Goal: Task Accomplishment & Management: Complete application form

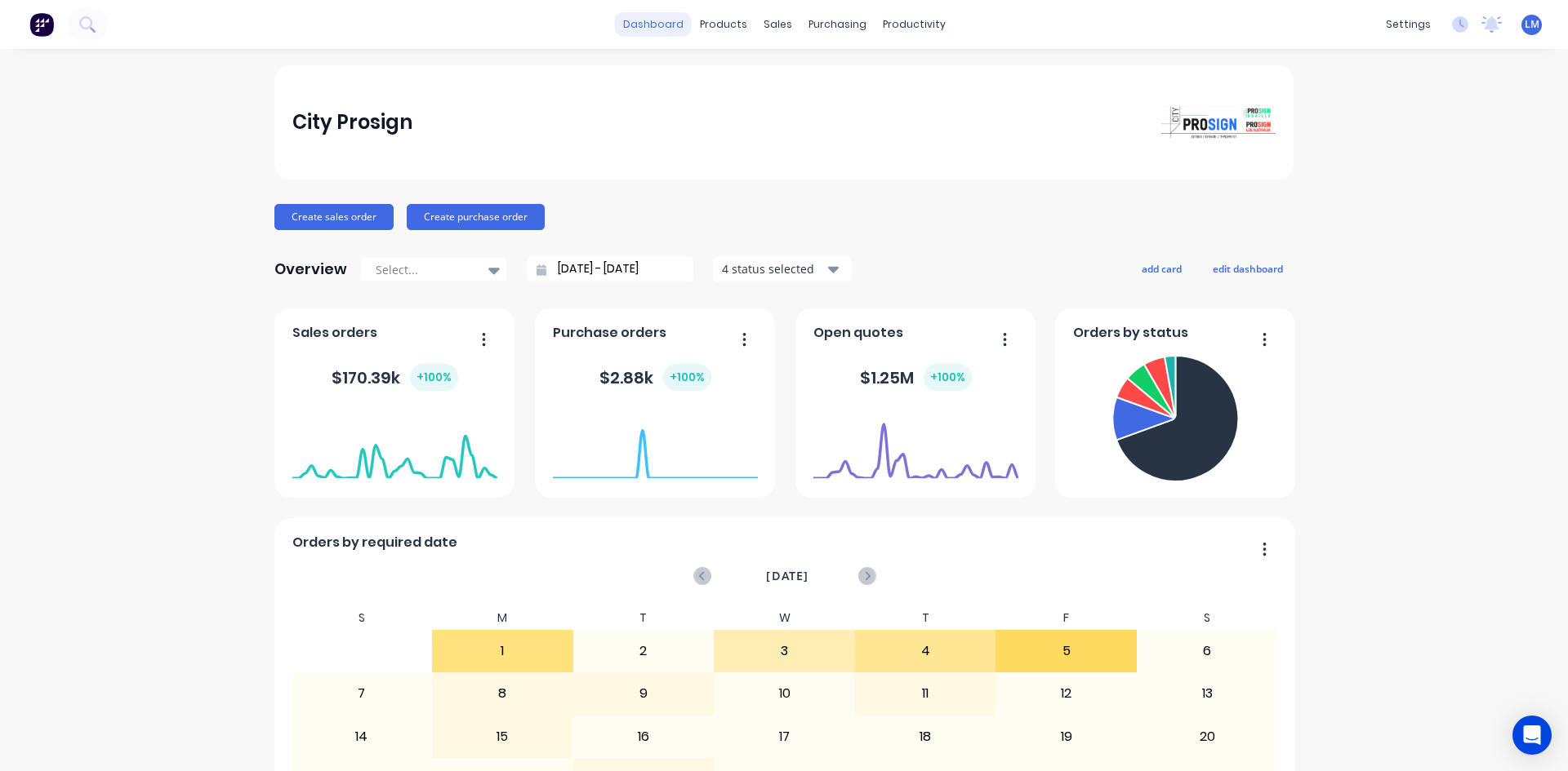
click at [662, 22] on link "dashboard" at bounding box center [652, 24] width 77 height 24
click at [778, 28] on div "sales" at bounding box center [777, 24] width 45 height 24
click at [813, 74] on div "Sales Orders" at bounding box center [831, 78] width 67 height 14
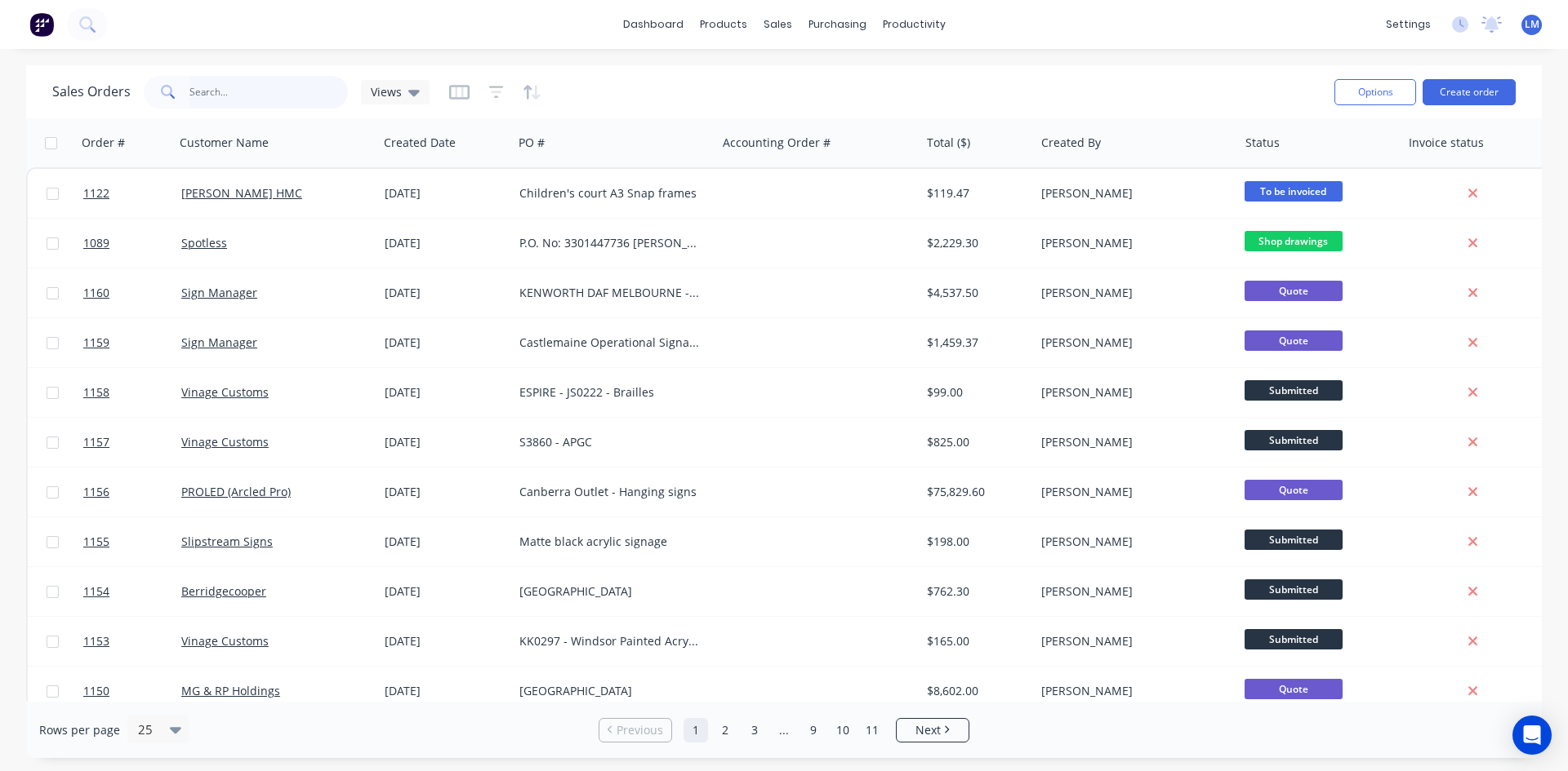
click at [252, 93] on input "text" at bounding box center [269, 92] width 159 height 33
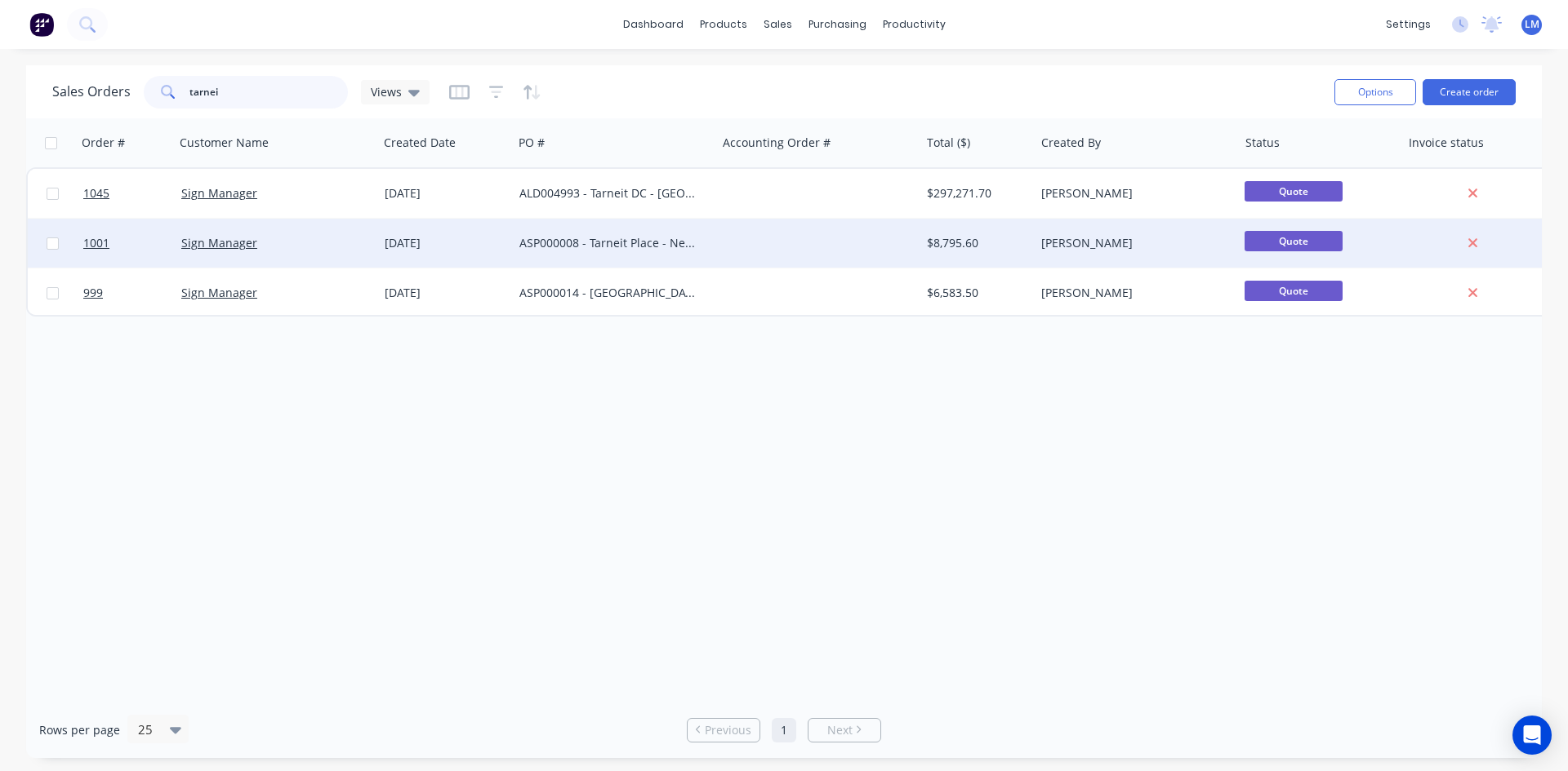
type input "tarnei"
click at [641, 258] on div "ASP000008 - Tarneit Place - New Store Signage" at bounding box center [614, 244] width 203 height 49
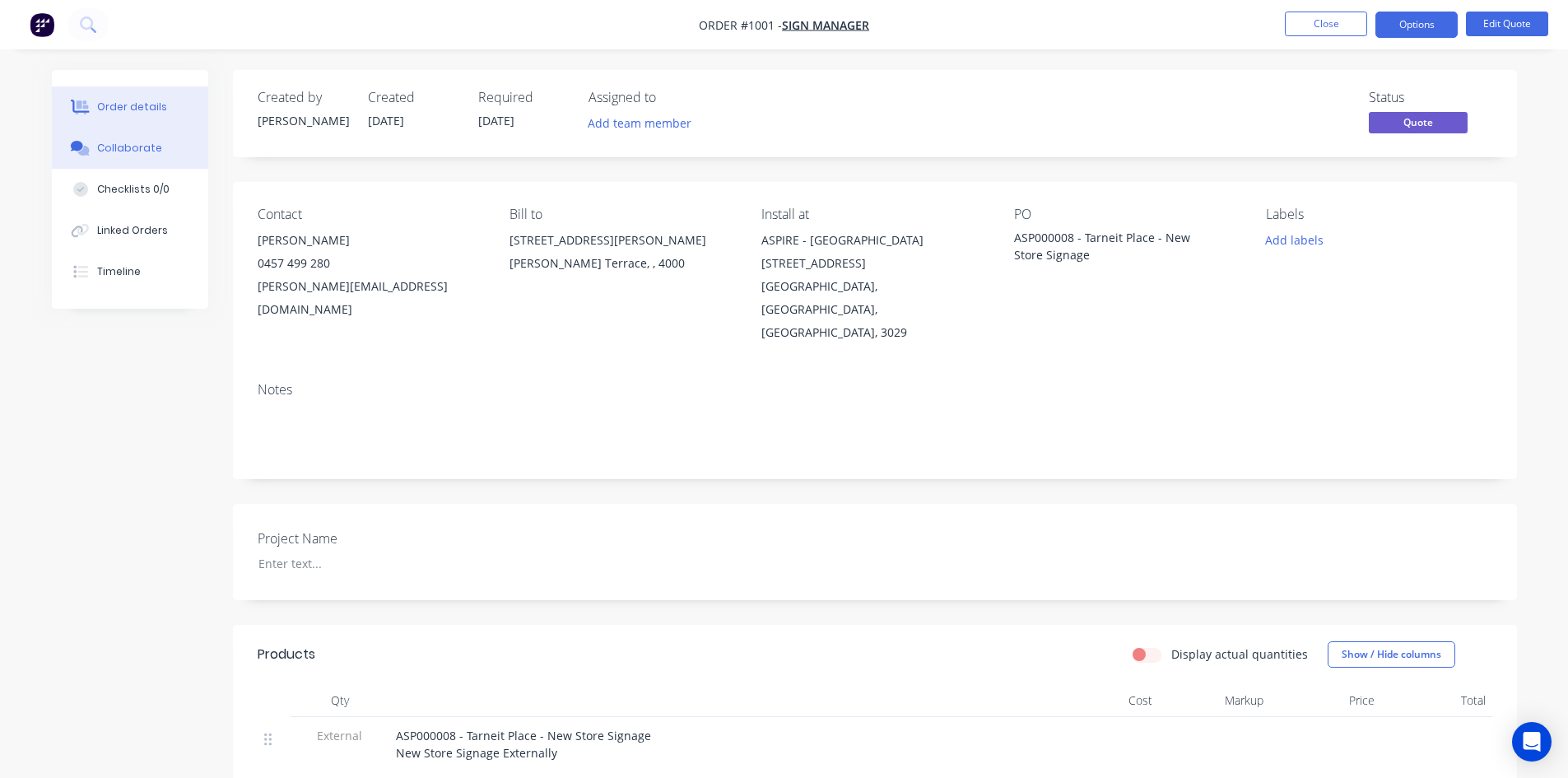
click at [122, 150] on div "Collaborate" at bounding box center [129, 148] width 65 height 14
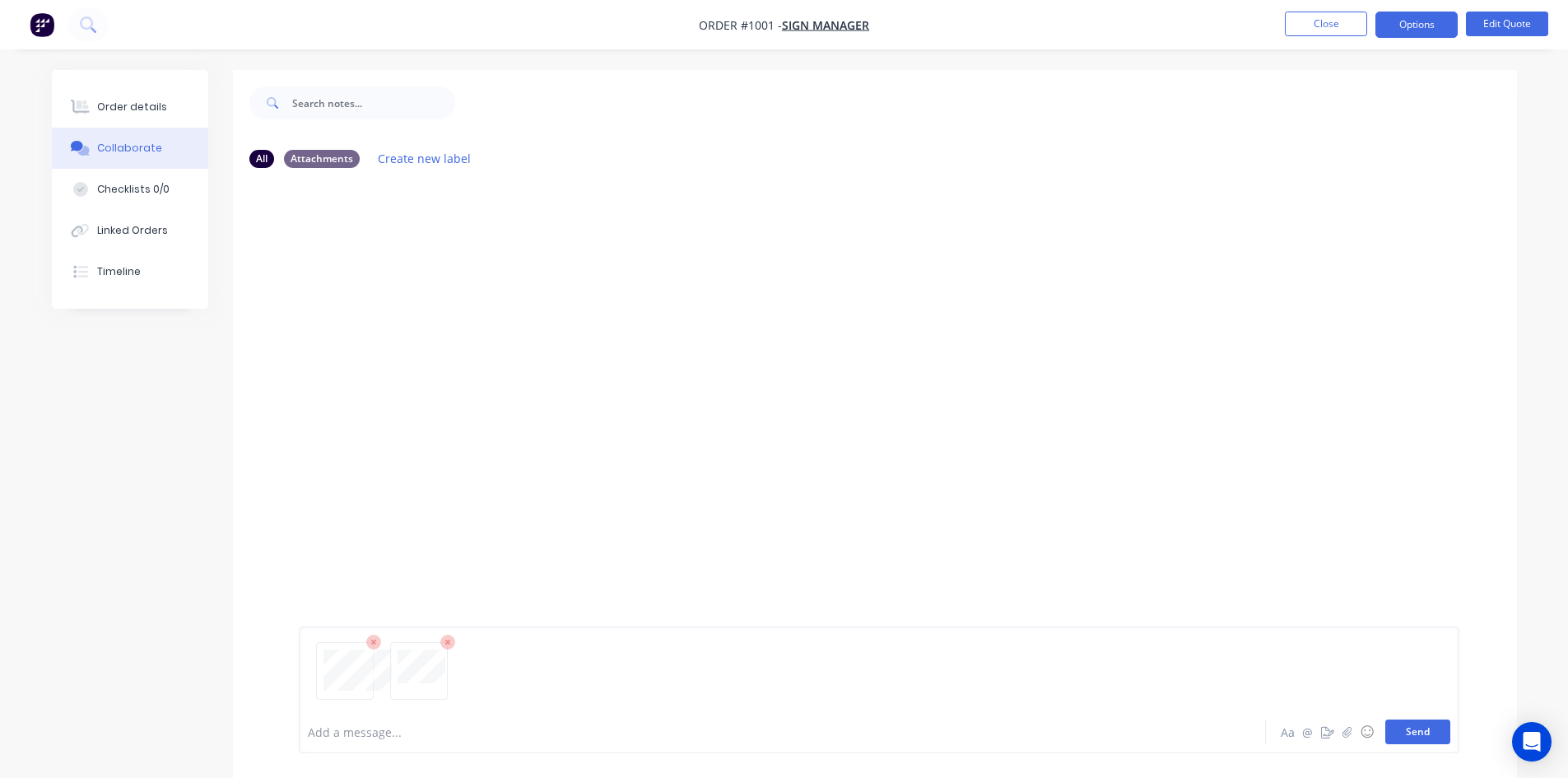
click at [1419, 740] on button "Send" at bounding box center [1418, 732] width 65 height 25
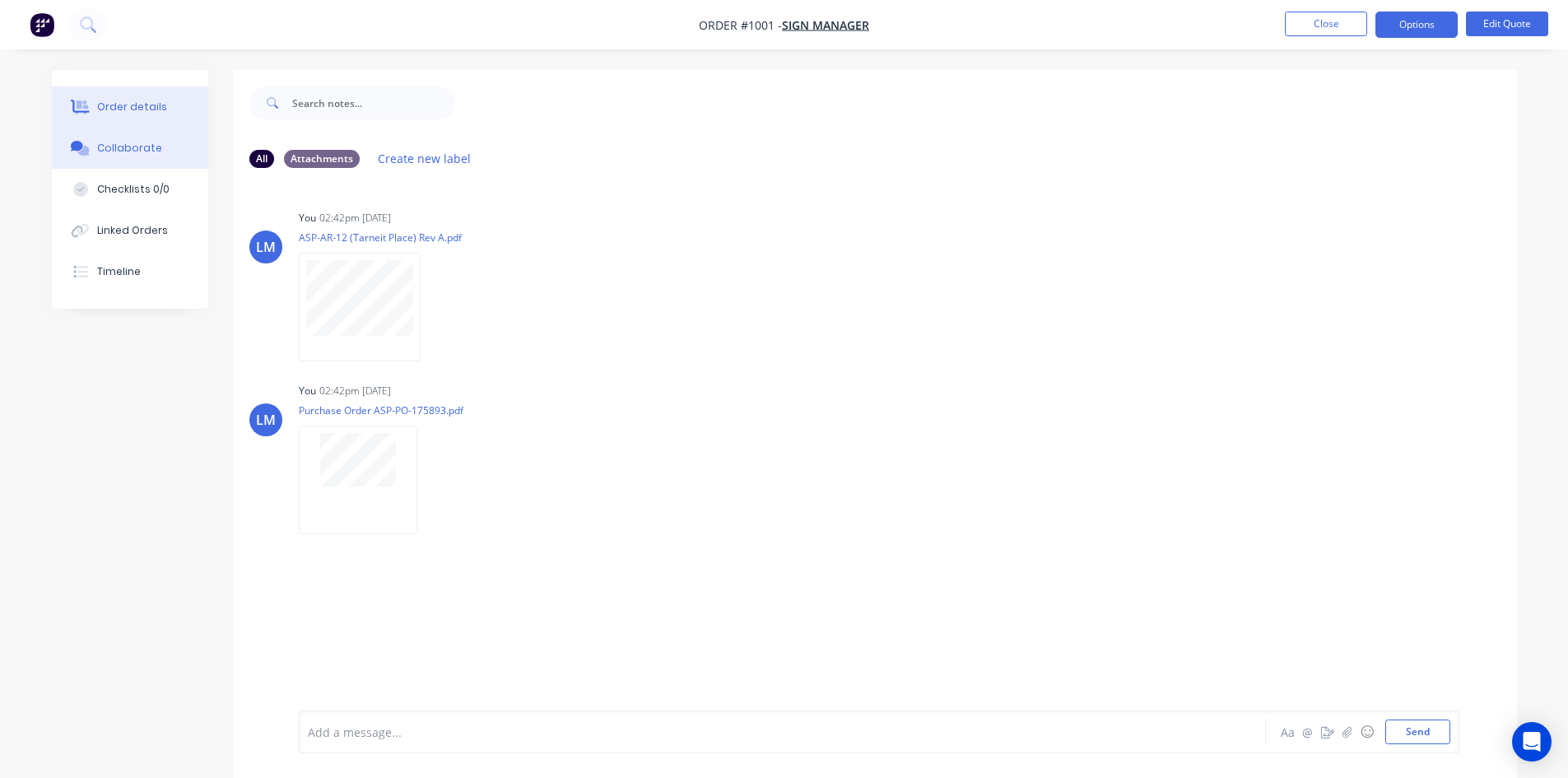
click at [142, 108] on div "Order details" at bounding box center [132, 106] width 70 height 14
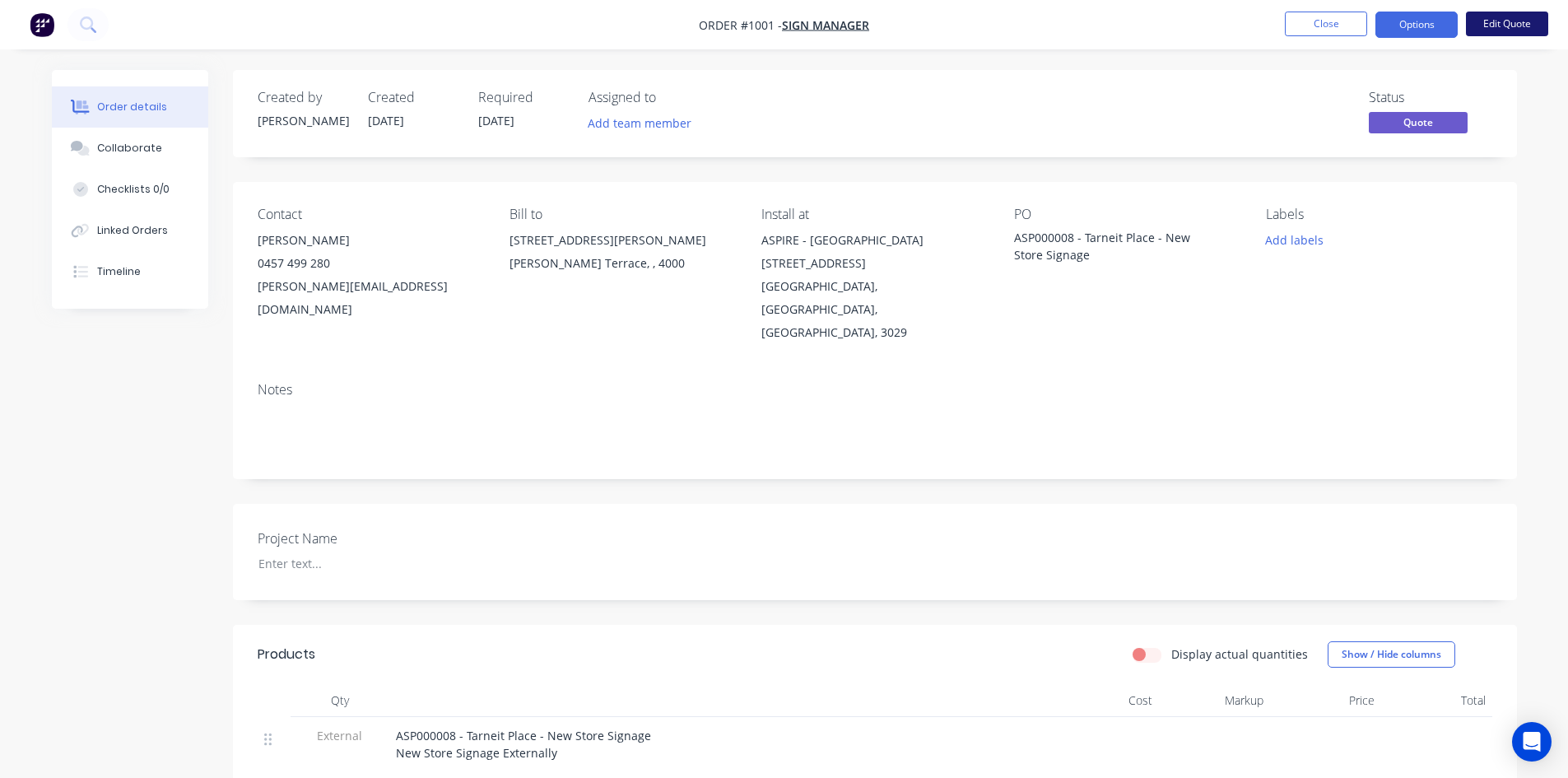
click at [1509, 25] on button "Edit Quote" at bounding box center [1507, 24] width 82 height 25
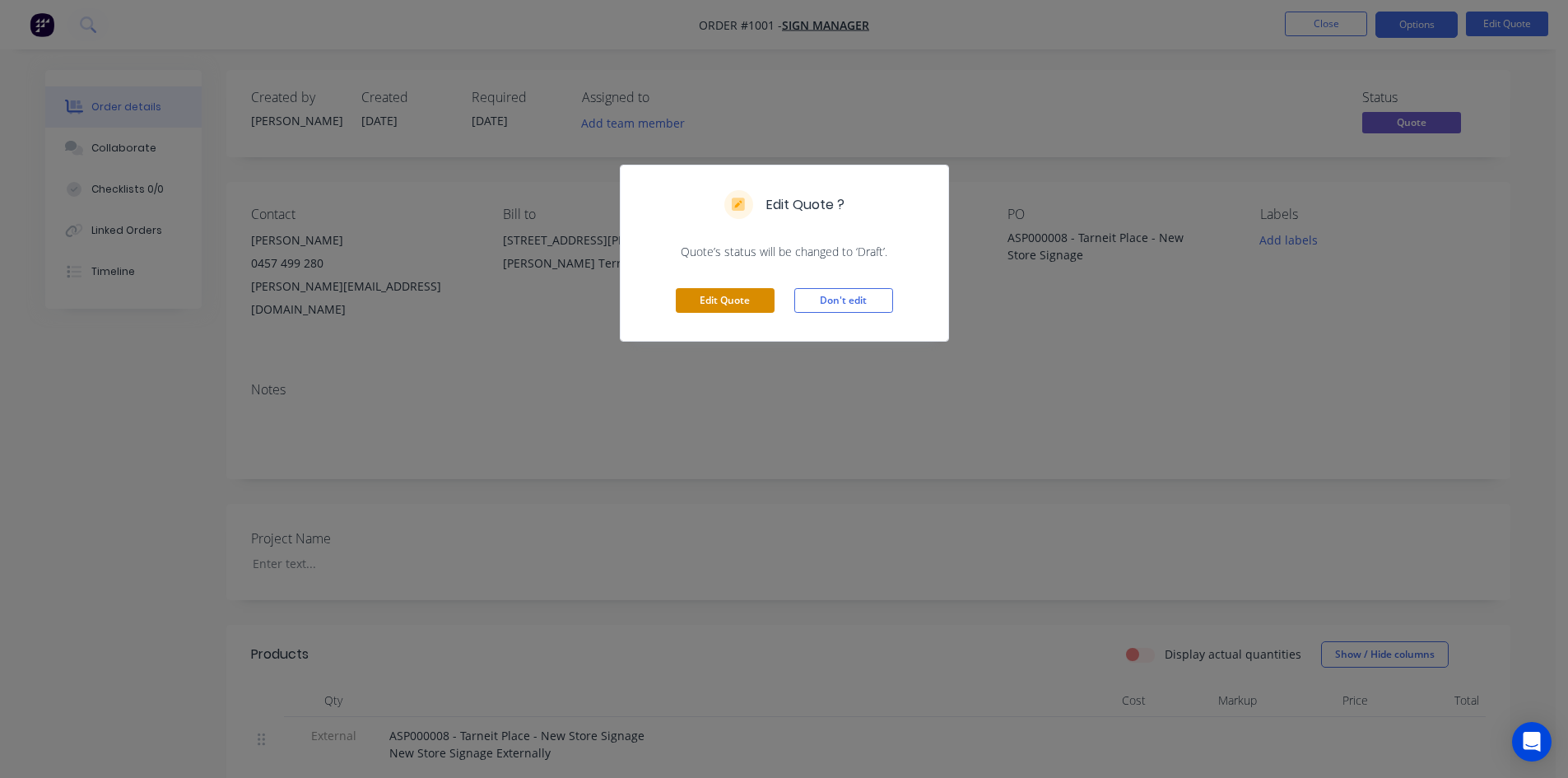
click at [687, 295] on button "Edit Quote" at bounding box center [725, 300] width 99 height 25
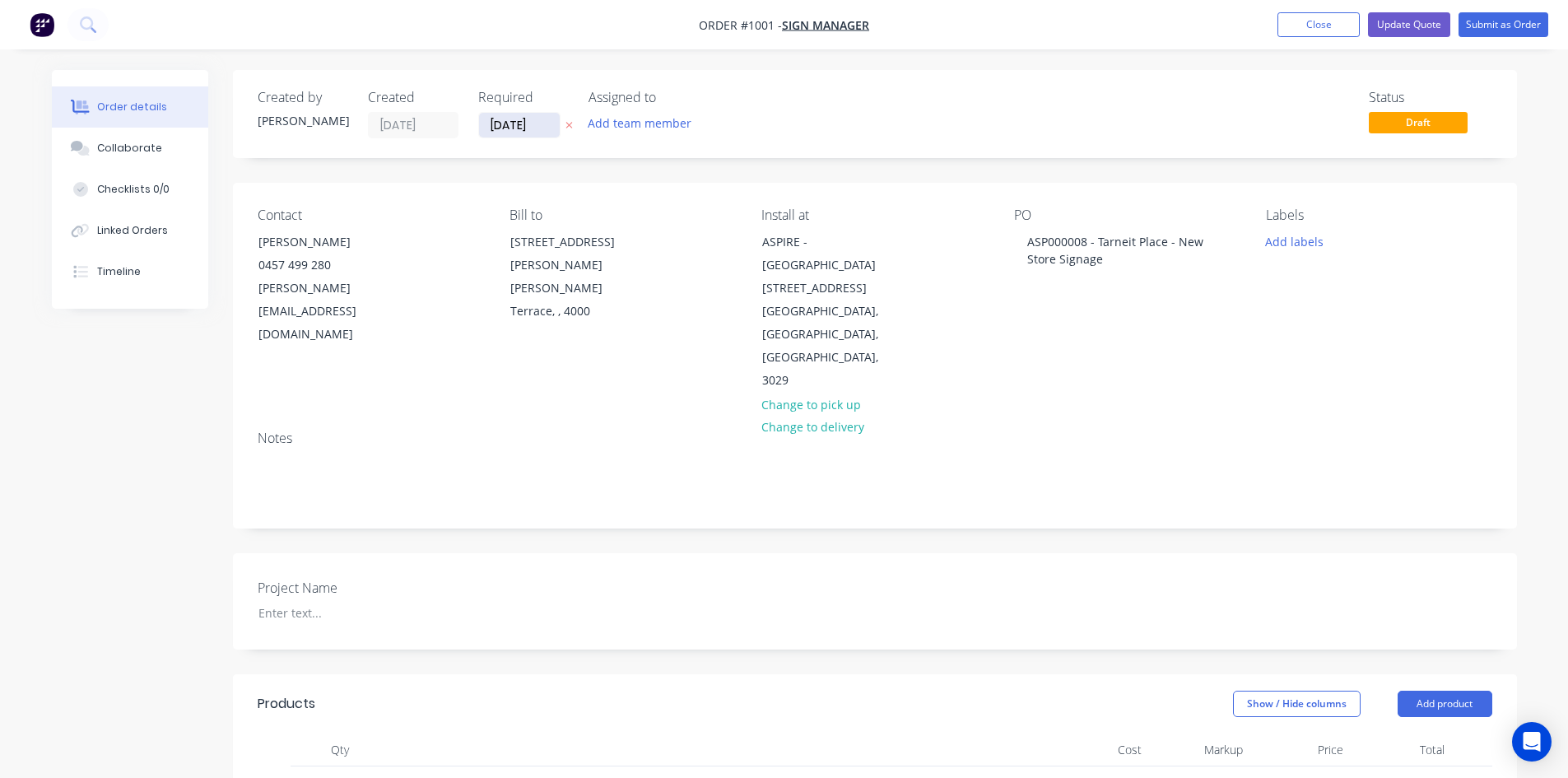
click at [518, 126] on input "[DATE]" at bounding box center [519, 125] width 81 height 25
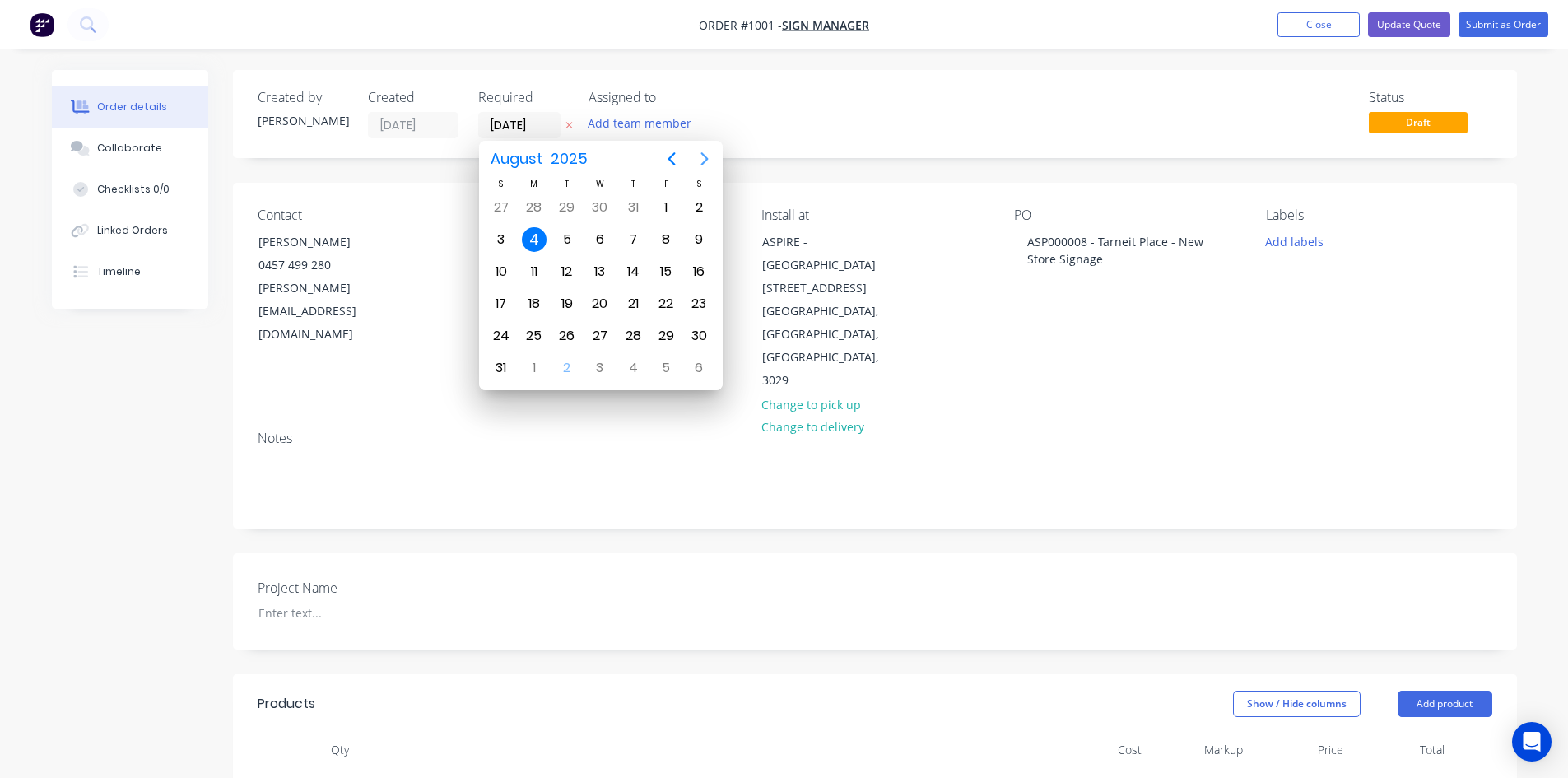
click at [696, 160] on icon "Next page" at bounding box center [705, 158] width 20 height 20
click at [669, 268] on div "19" at bounding box center [665, 271] width 25 height 25
type input "[DATE]"
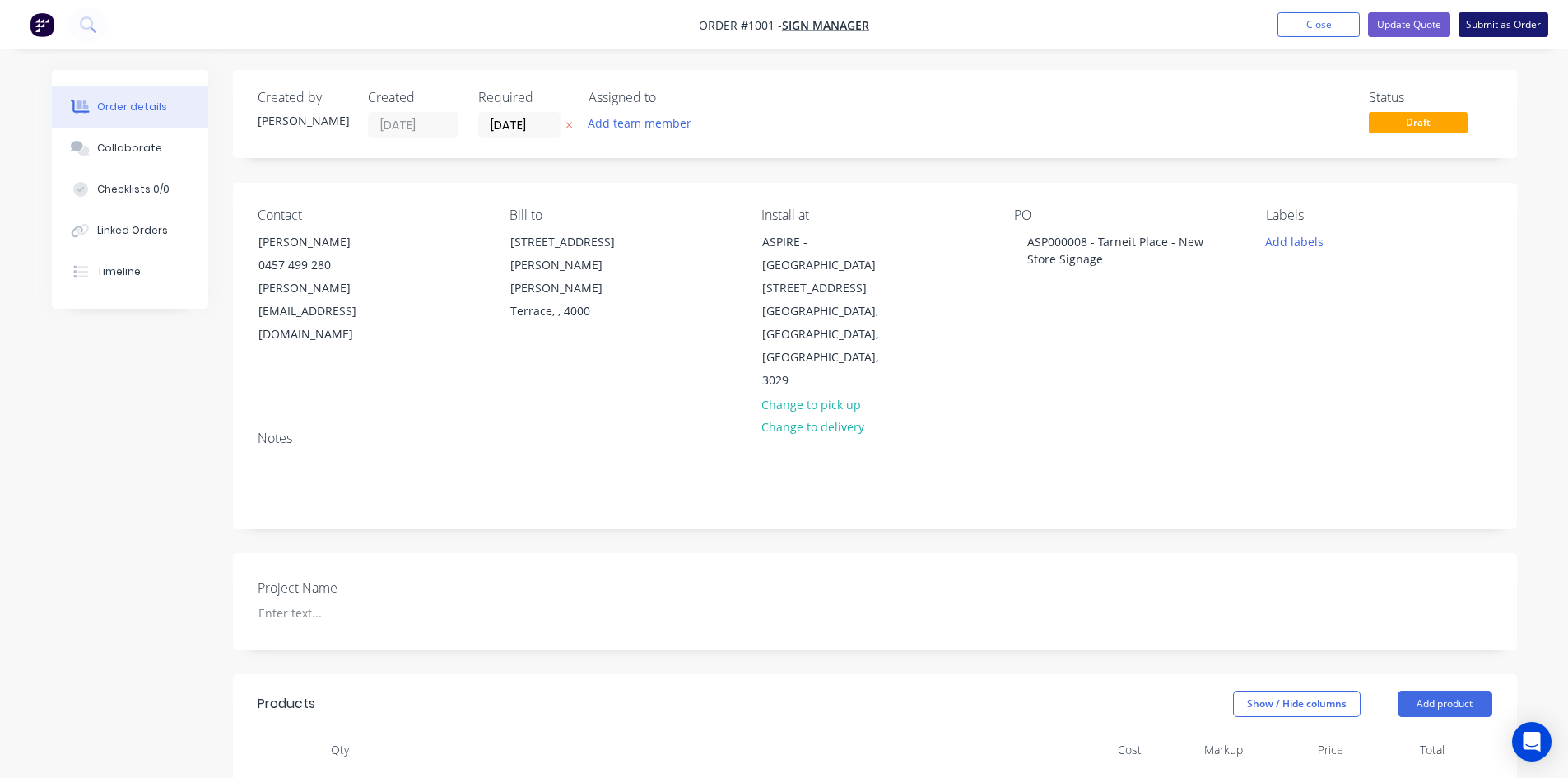
click at [1514, 24] on button "Submit as Order" at bounding box center [1504, 25] width 90 height 25
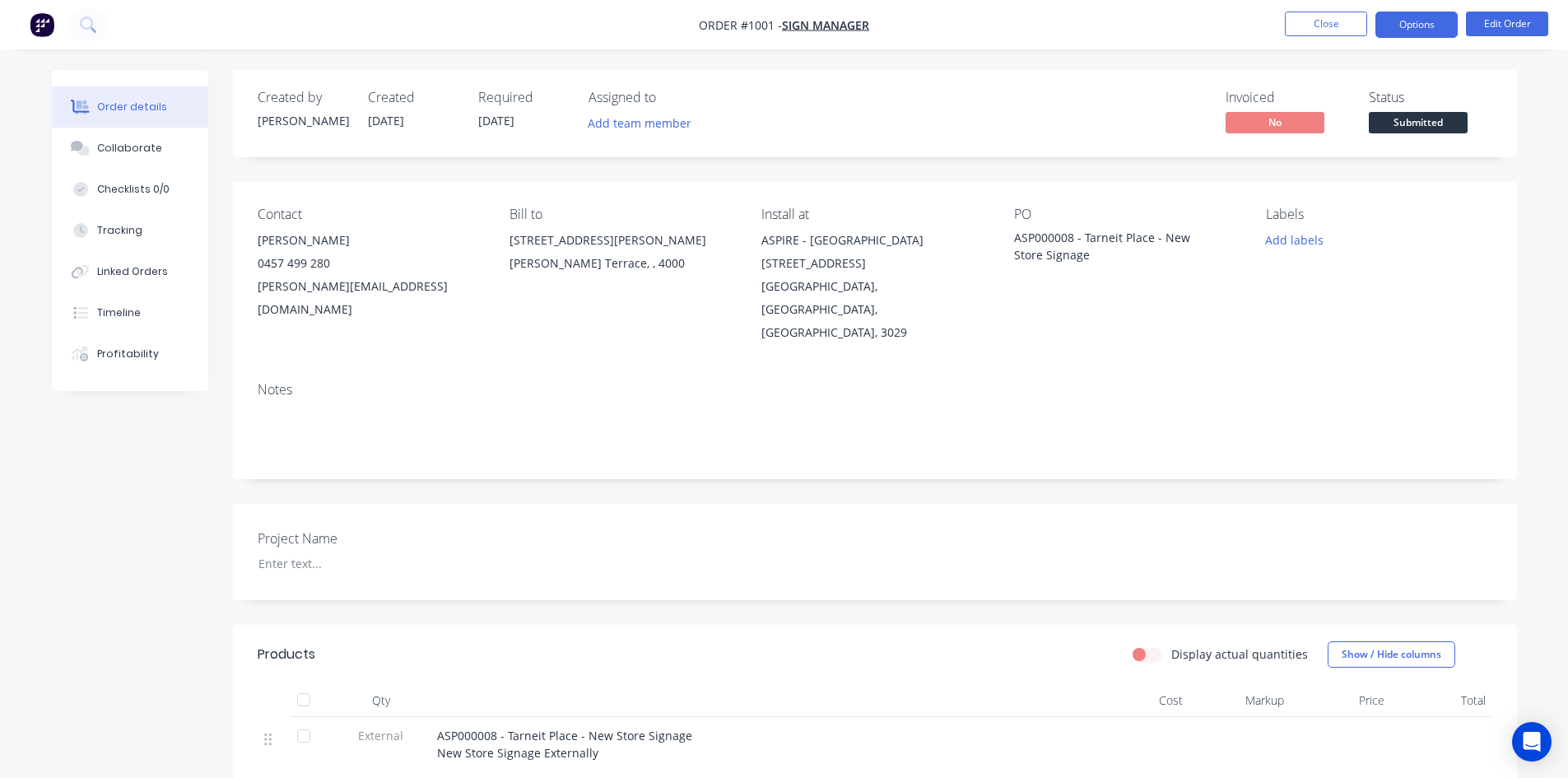
click at [1419, 26] on button "Options" at bounding box center [1417, 25] width 82 height 26
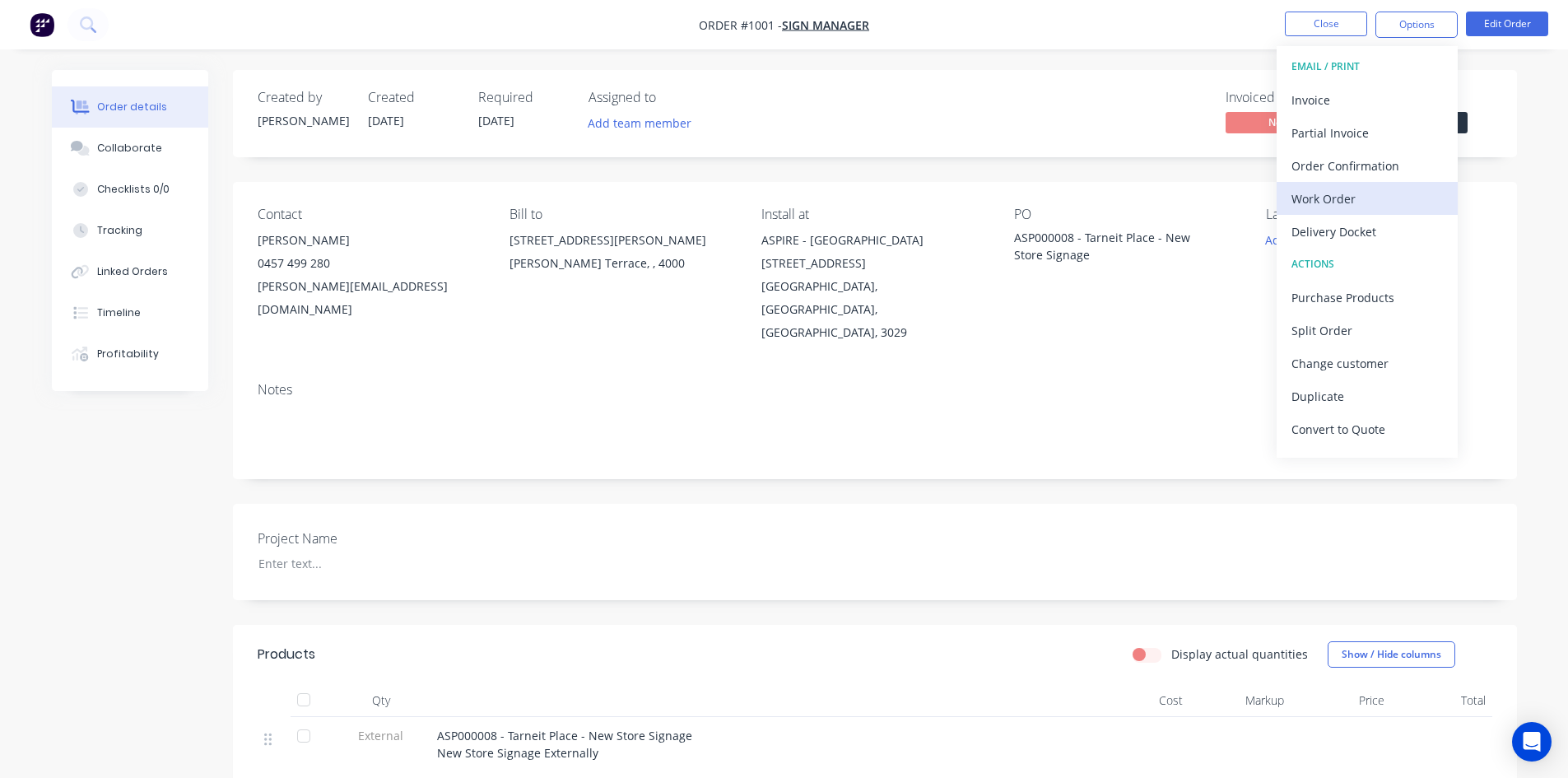
click at [1334, 207] on div "Work Order" at bounding box center [1367, 199] width 151 height 24
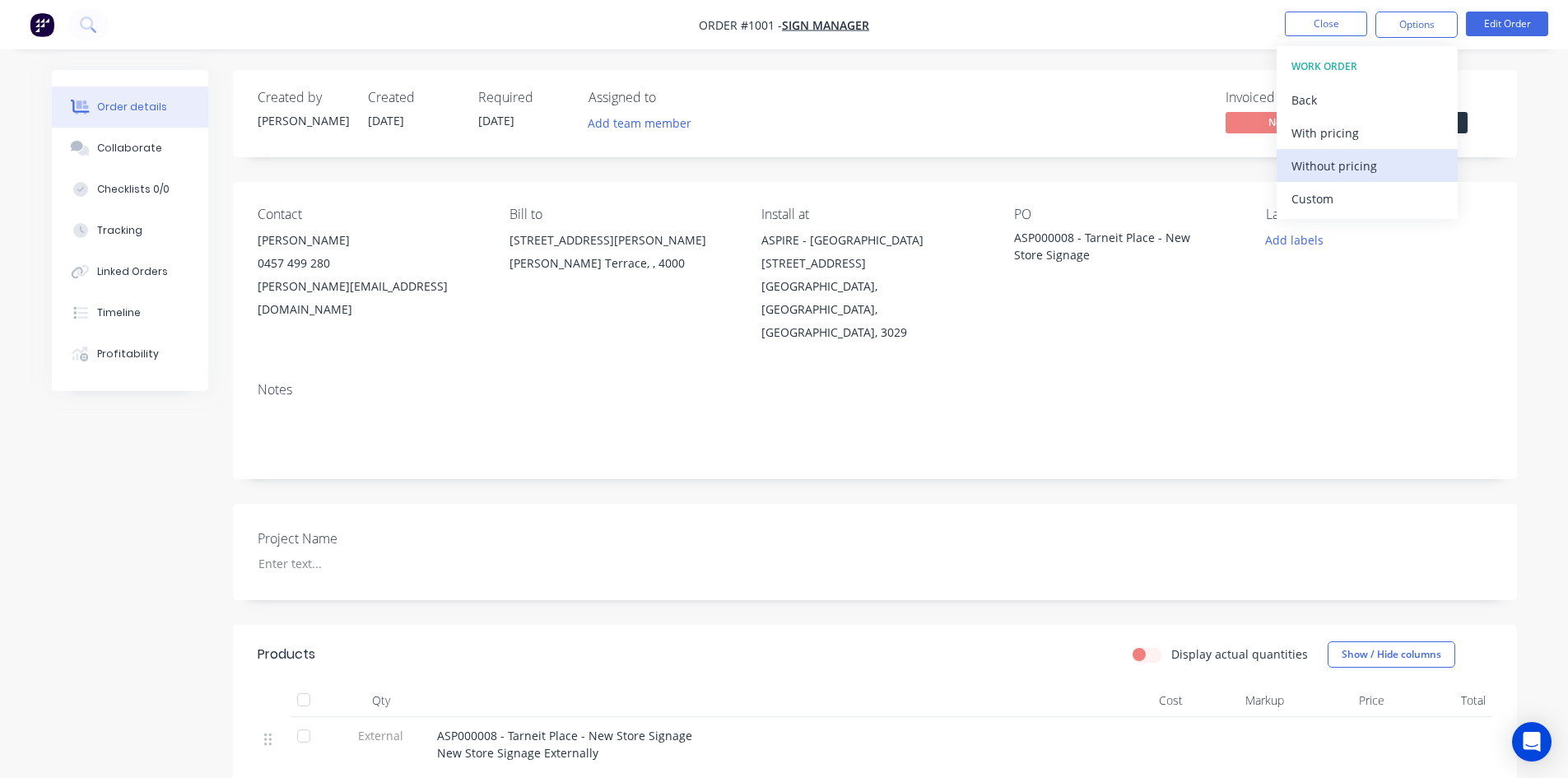
click at [1340, 161] on div "Without pricing" at bounding box center [1367, 166] width 151 height 24
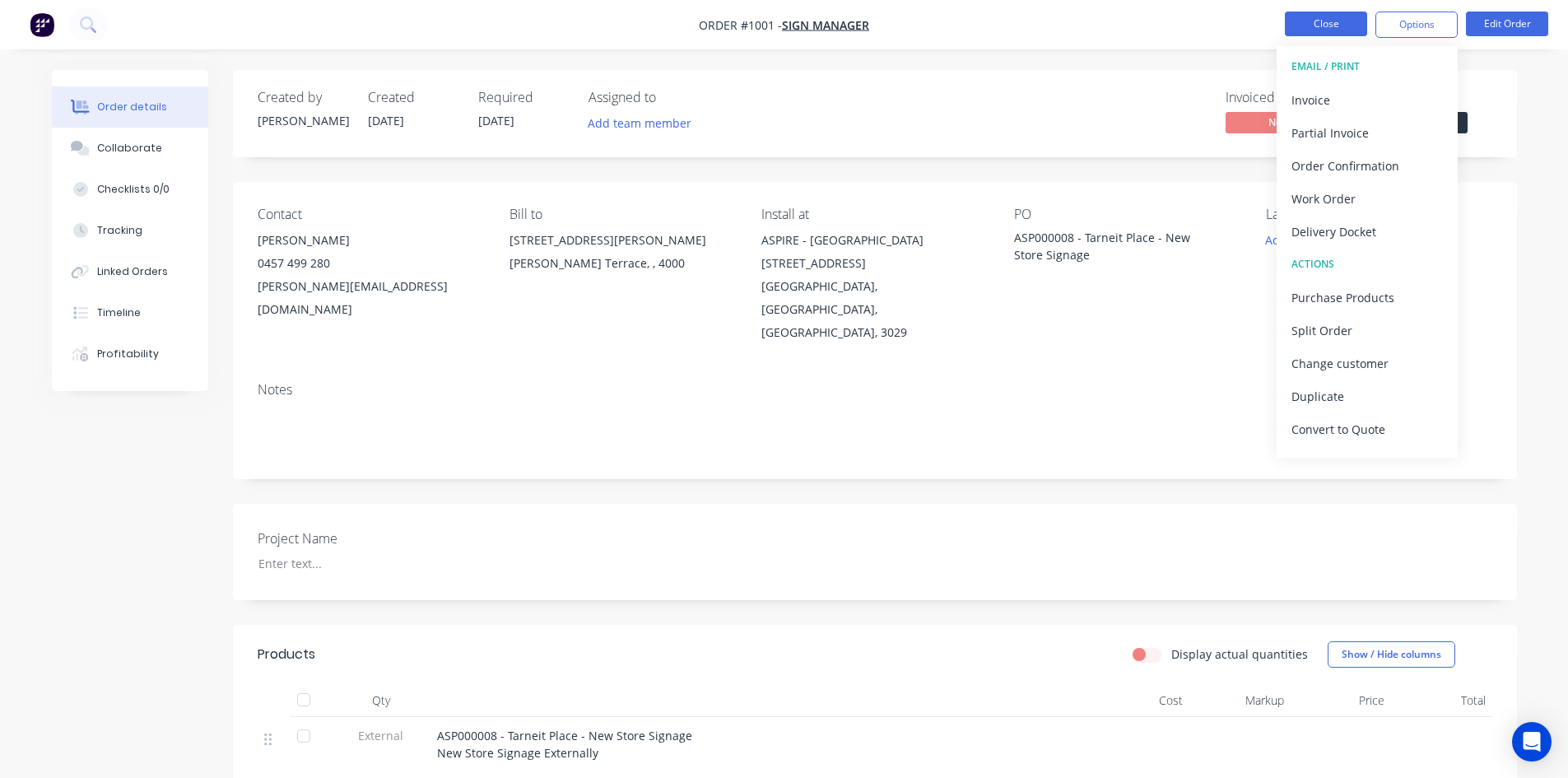
click at [1327, 29] on button "Close" at bounding box center [1326, 24] width 82 height 25
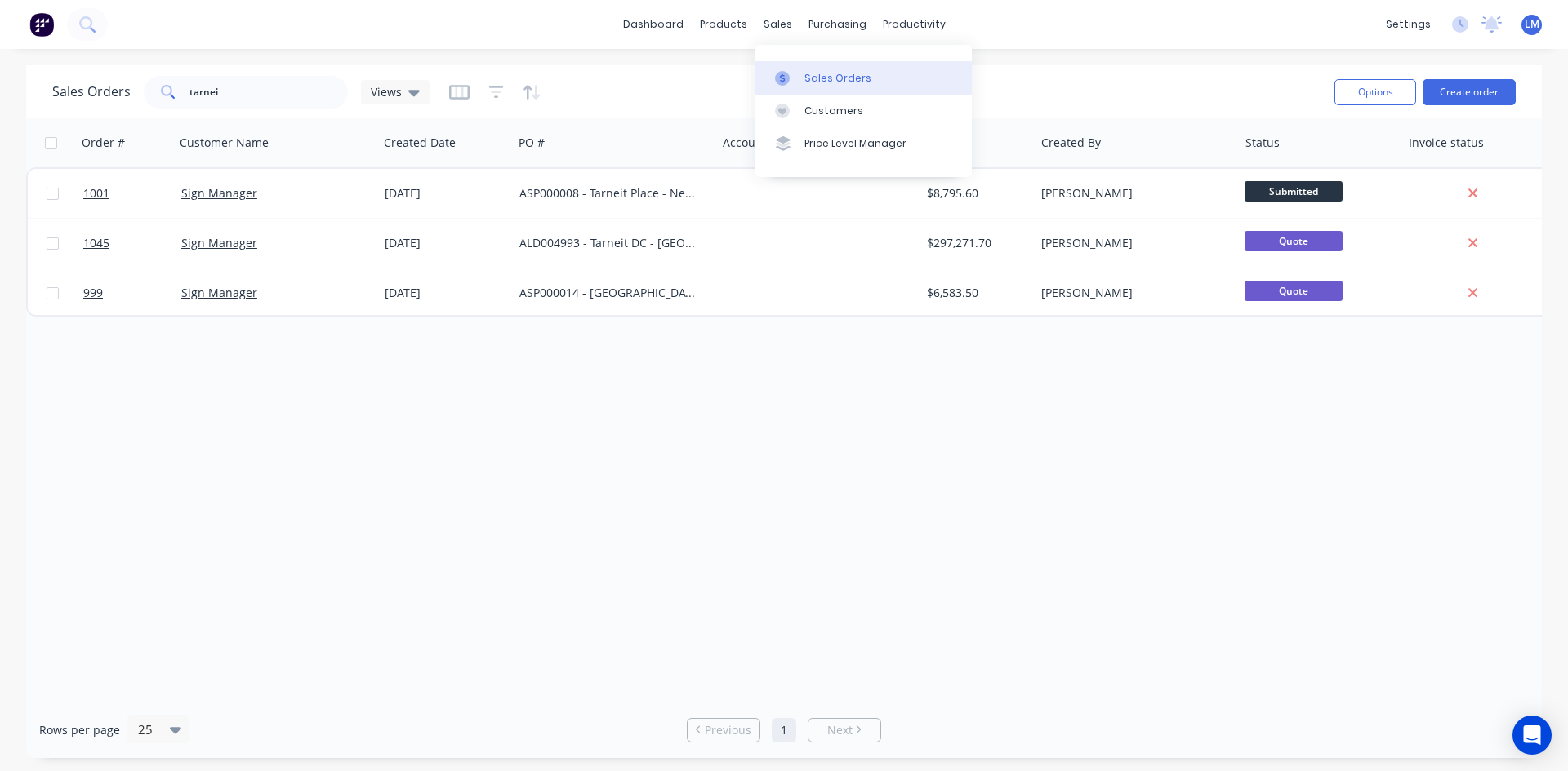
click at [818, 87] on link "Sales Orders" at bounding box center [863, 78] width 217 height 33
drag, startPoint x: 275, startPoint y: 94, endPoint x: 109, endPoint y: 102, distance: 166.2
click at [109, 102] on div "Sales Orders tarnei Views" at bounding box center [241, 92] width 378 height 33
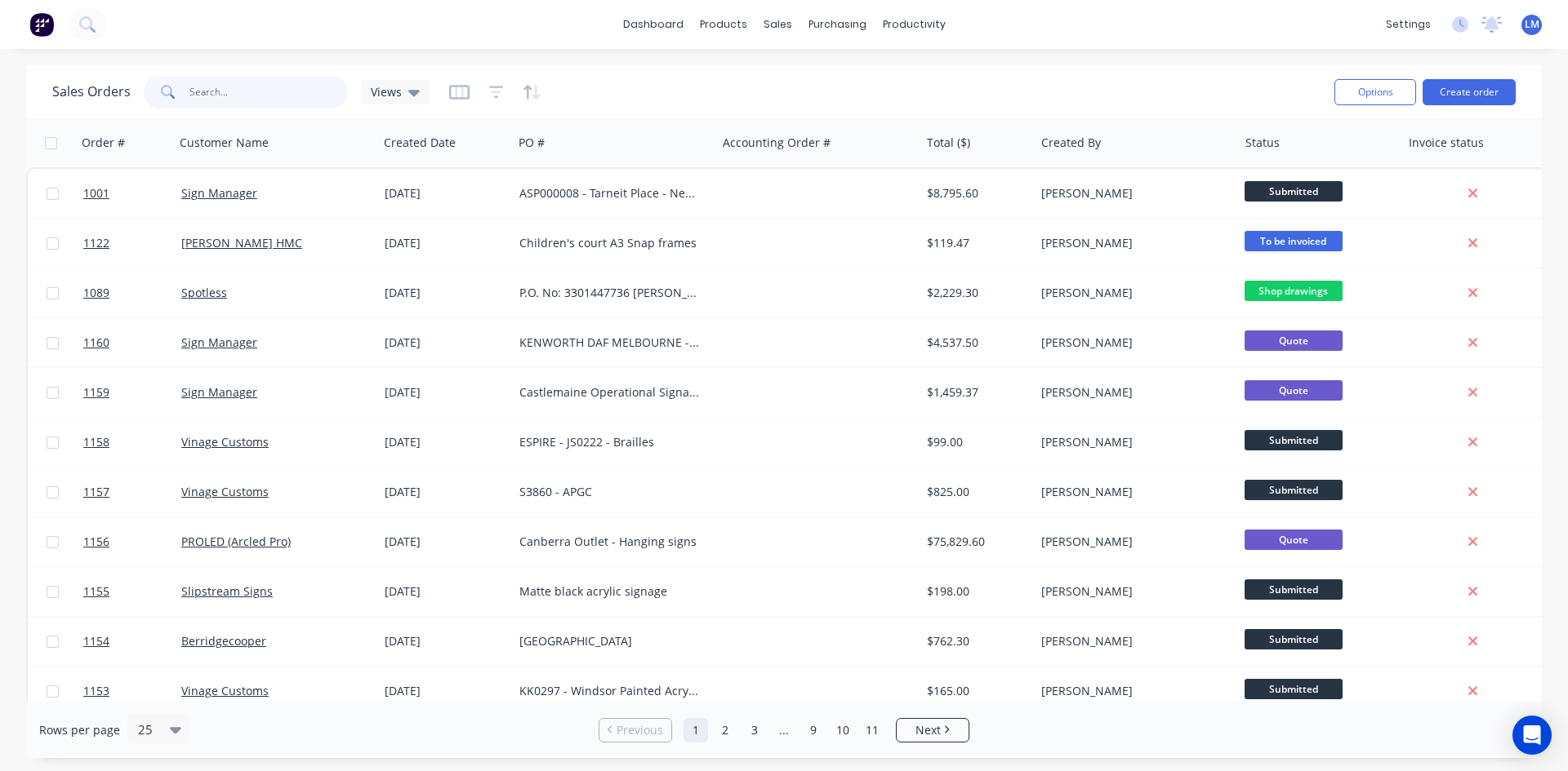
click at [220, 96] on input "text" at bounding box center [269, 92] width 159 height 33
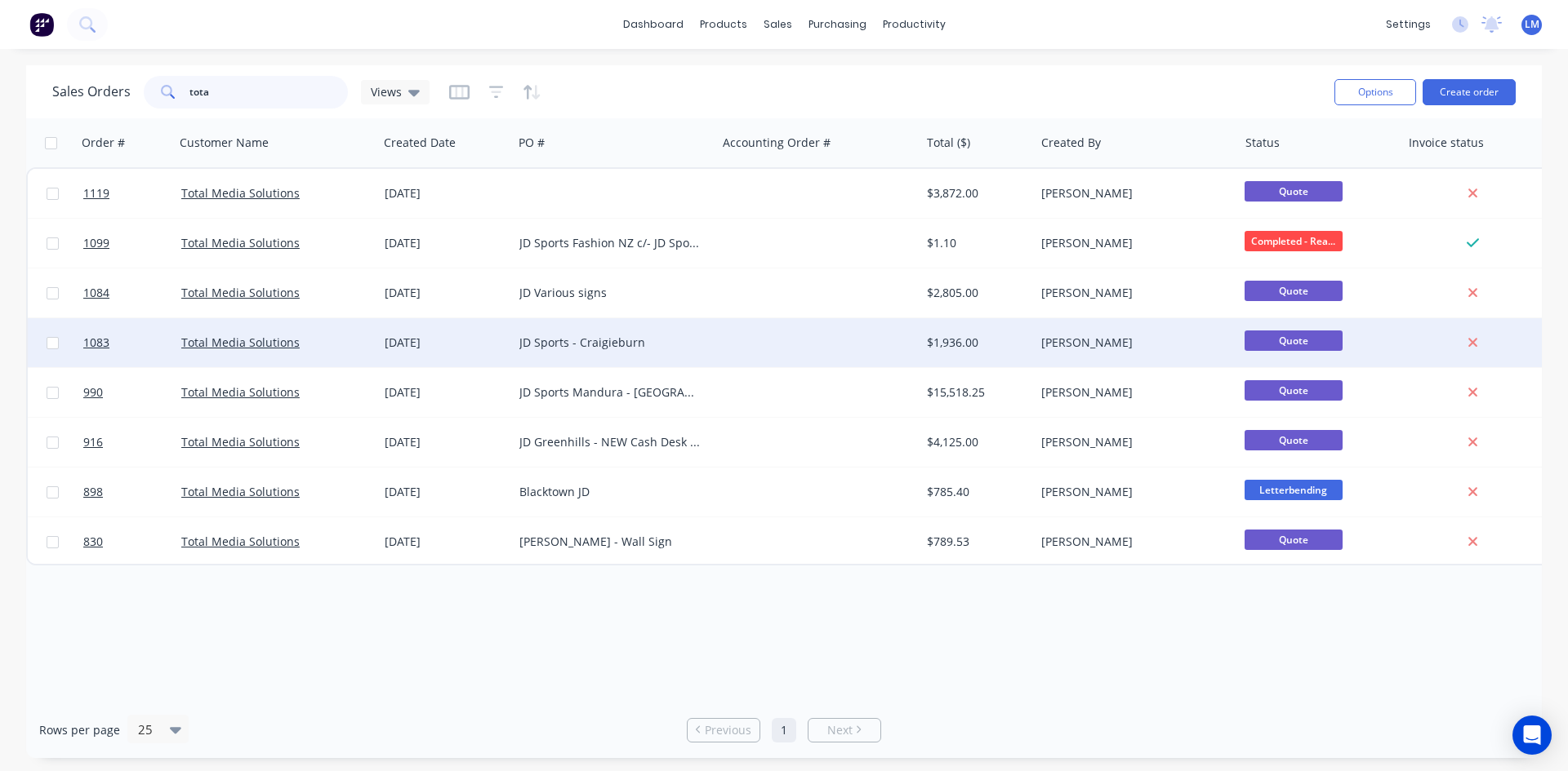
type input "tota"
click at [694, 345] on div "JD Sports - Craigieburn" at bounding box center [609, 342] width 181 height 16
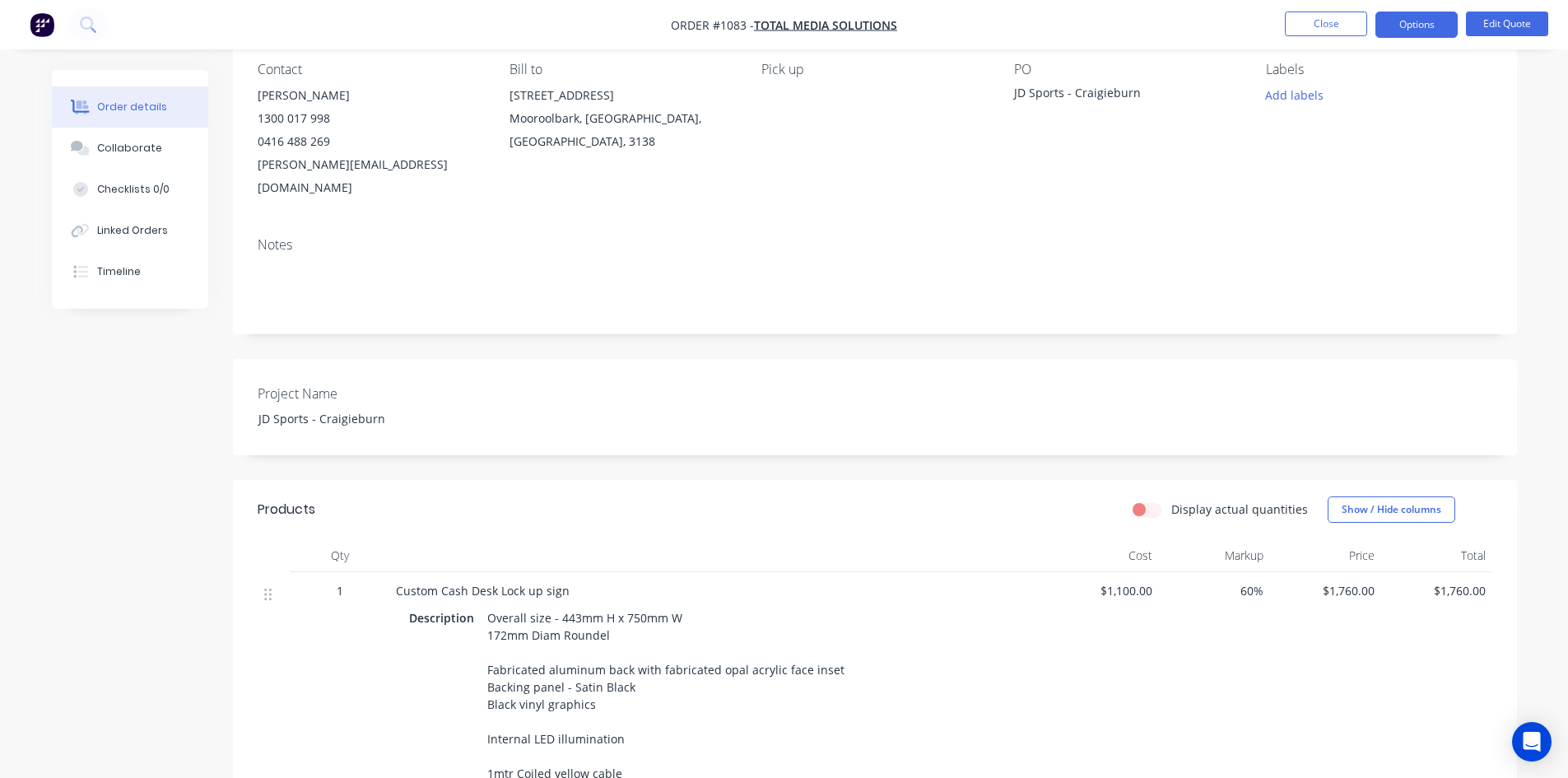
scroll to position [412, 0]
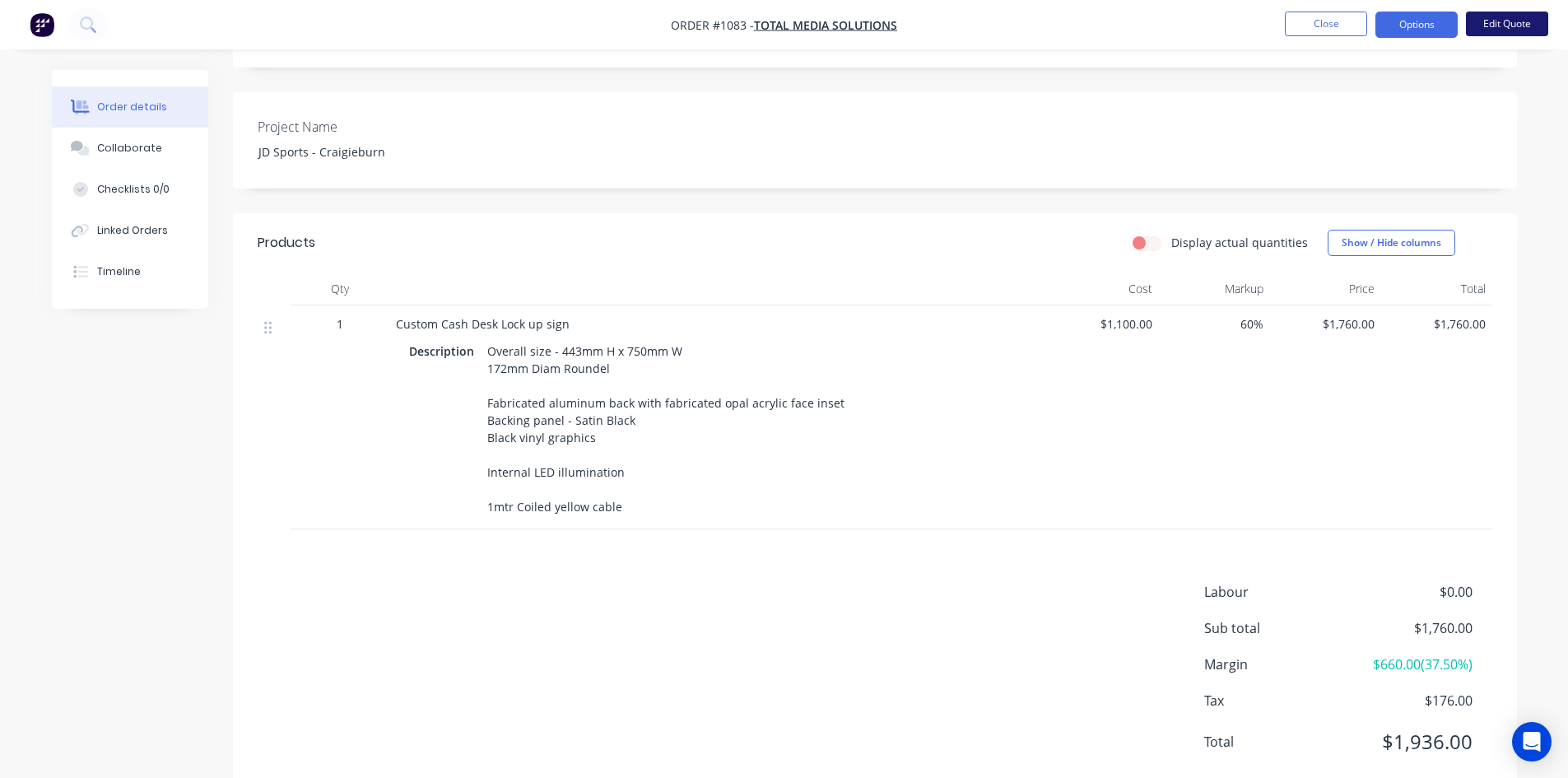
click at [1490, 31] on button "Edit Quote" at bounding box center [1507, 24] width 82 height 25
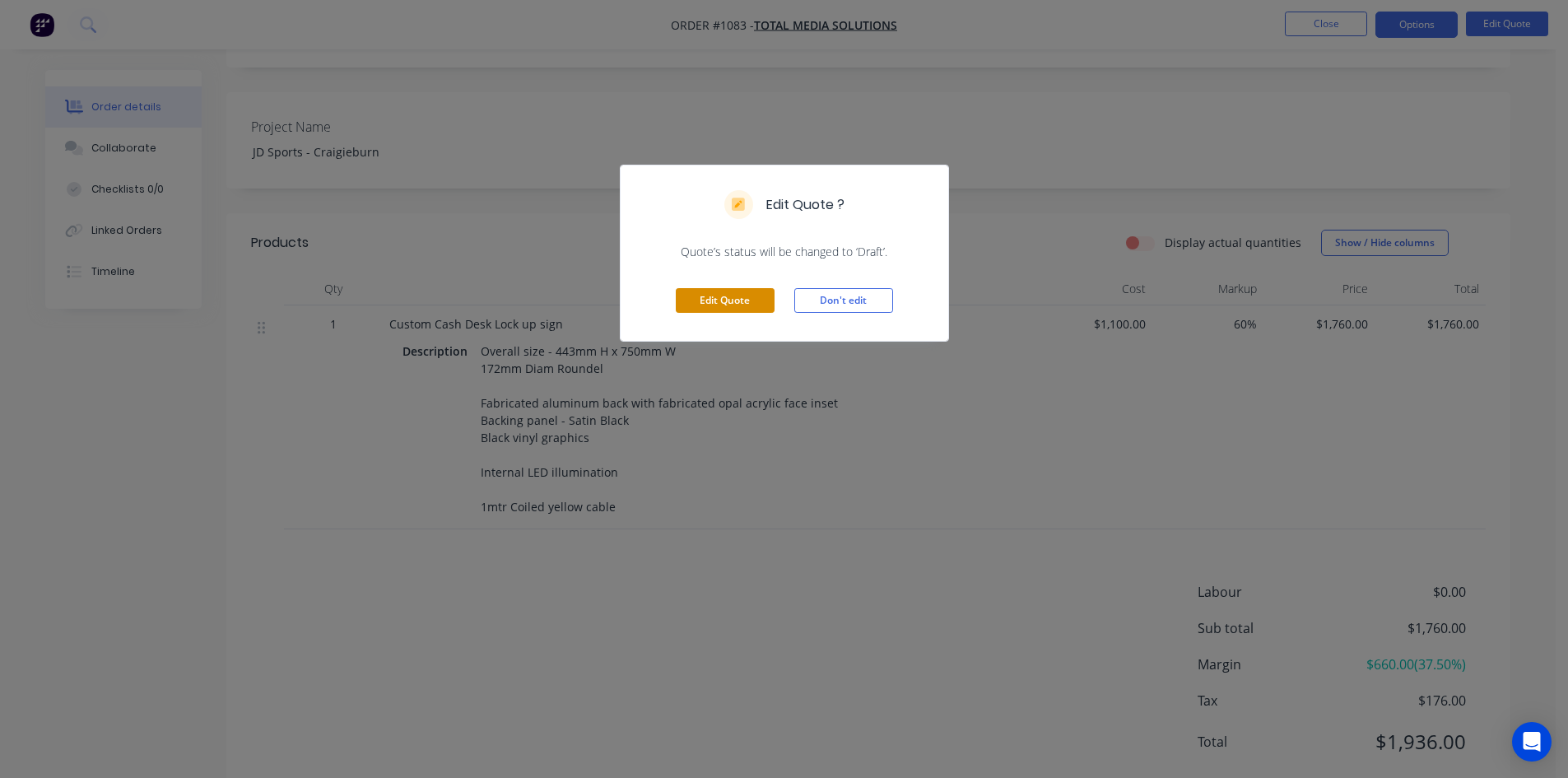
click at [716, 300] on button "Edit Quote" at bounding box center [725, 300] width 99 height 25
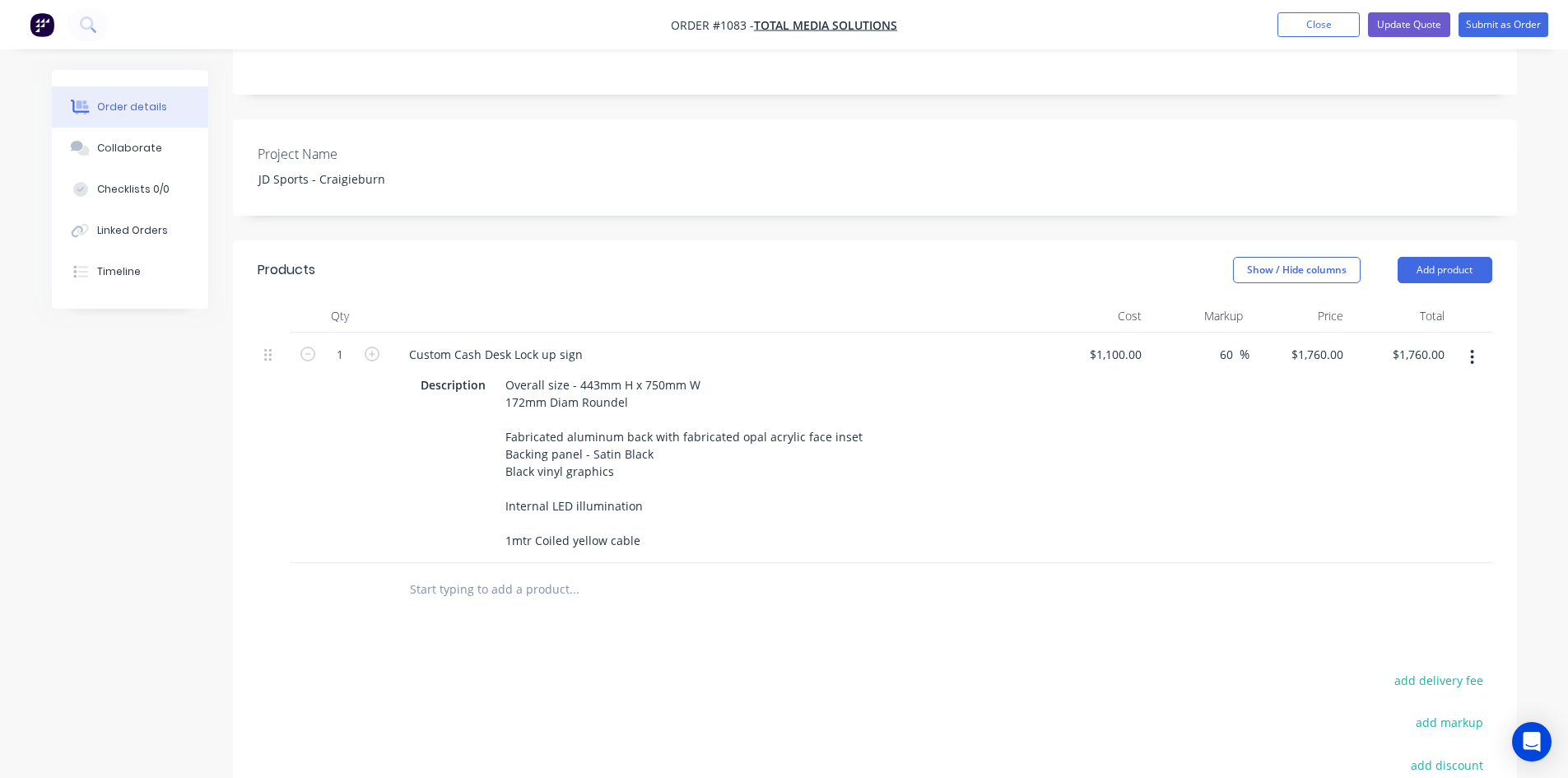
scroll to position [494, 0]
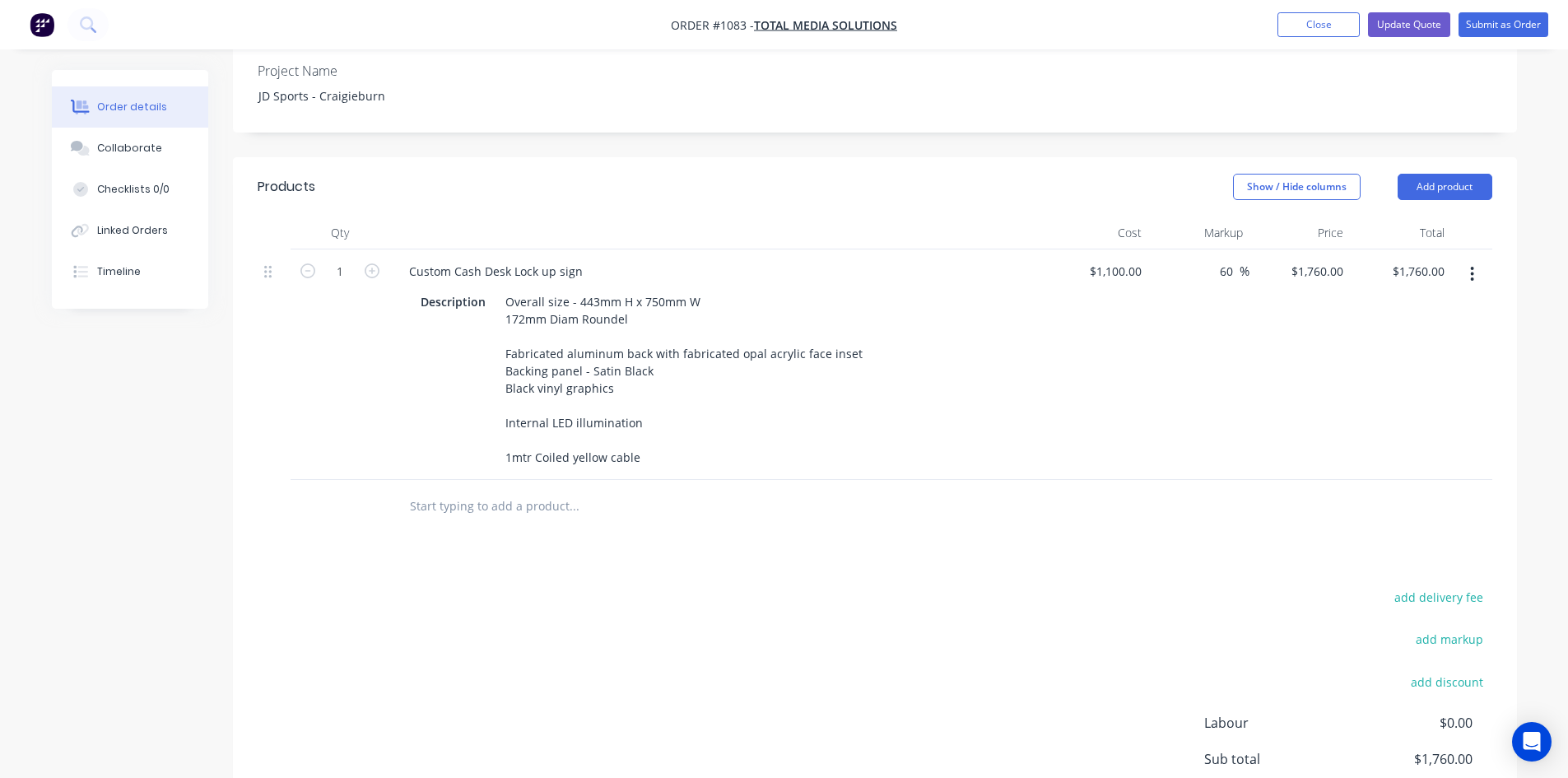
click at [540, 490] on input "text" at bounding box center [573, 506] width 329 height 33
click at [539, 490] on input "text" at bounding box center [573, 506] width 329 height 33
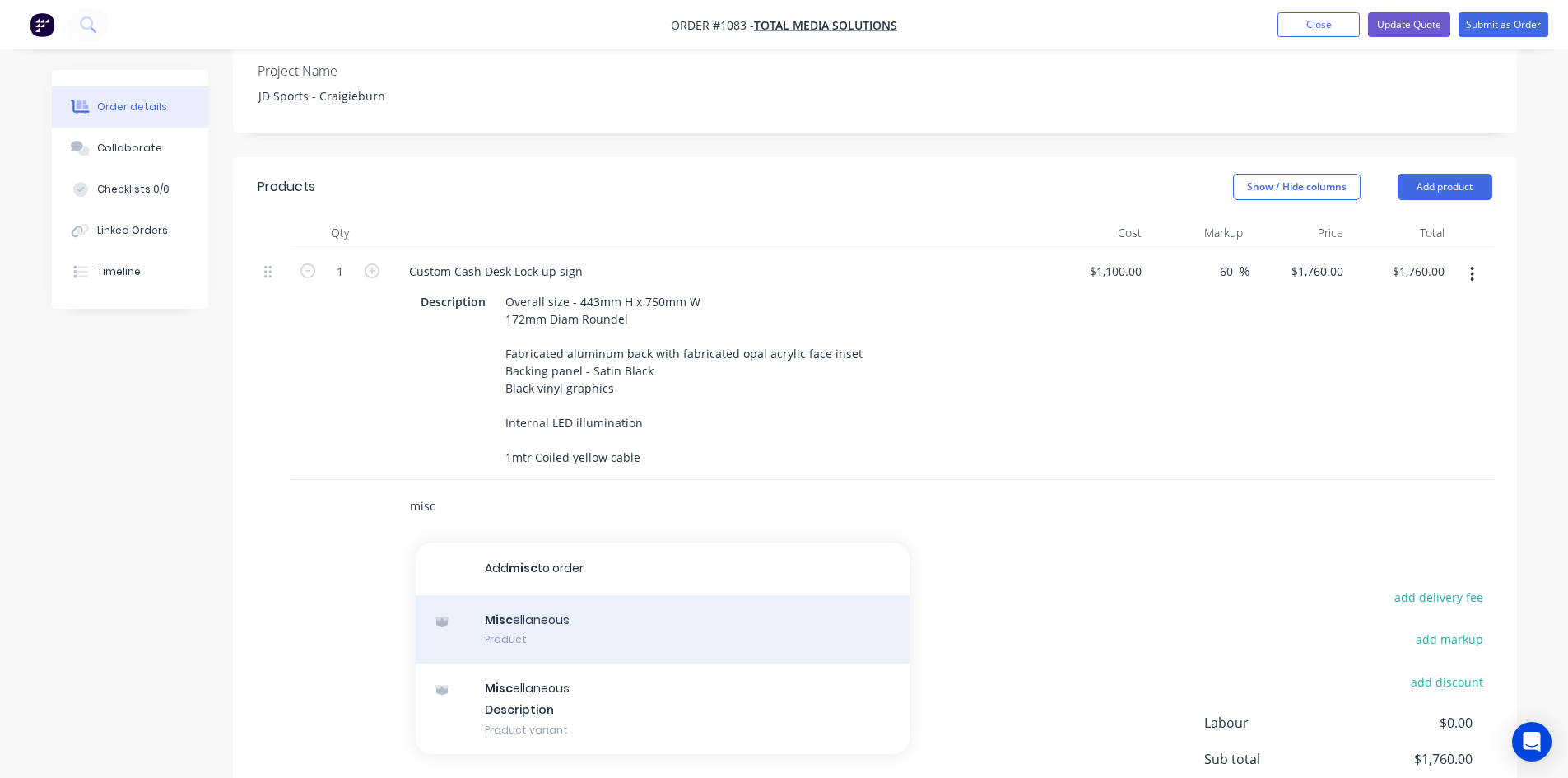
type input "misc"
click at [545, 595] on div "Misc ellaneous Product" at bounding box center [662, 629] width 494 height 69
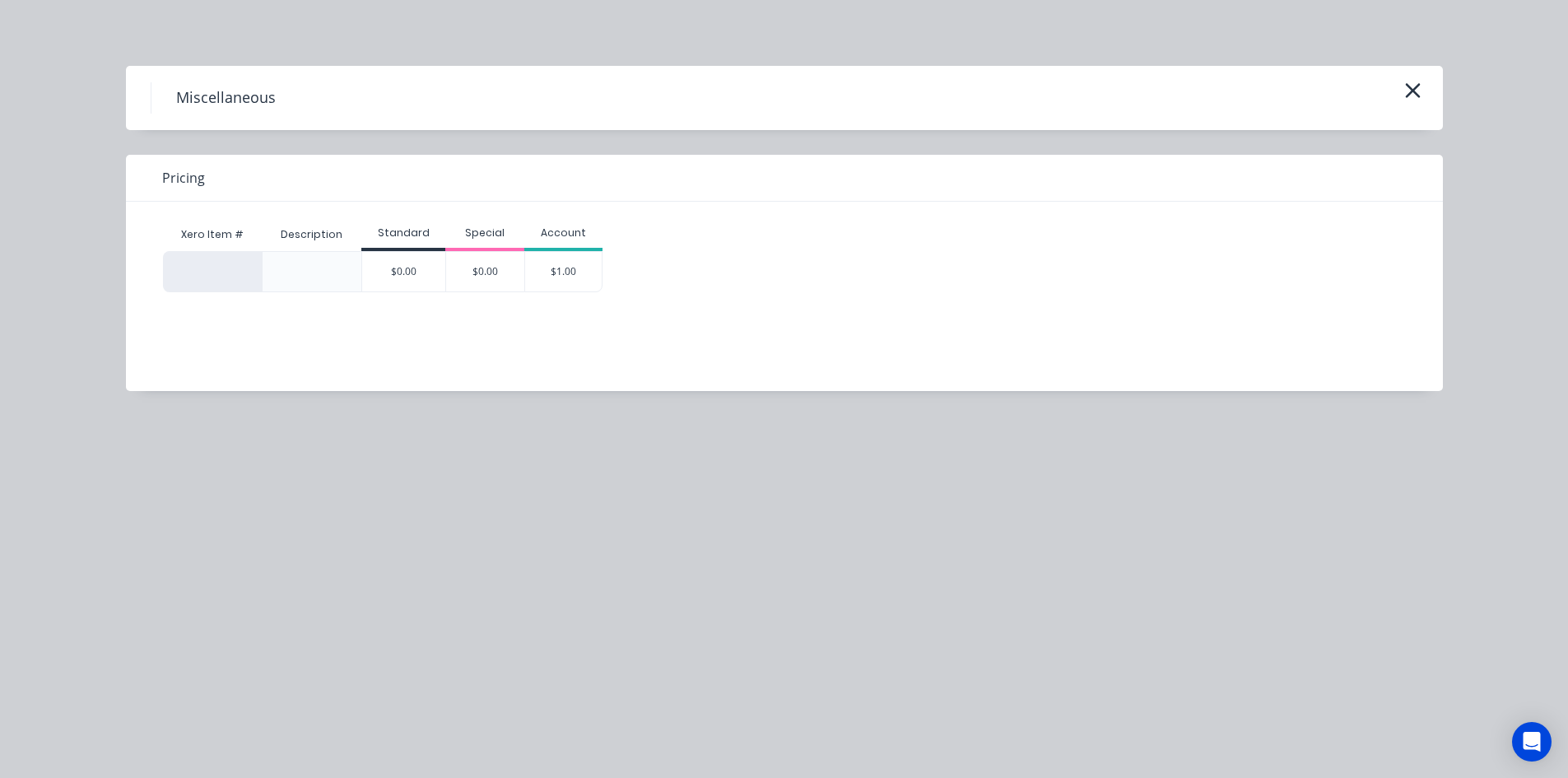
click at [561, 267] on div "$1.00" at bounding box center [563, 271] width 77 height 39
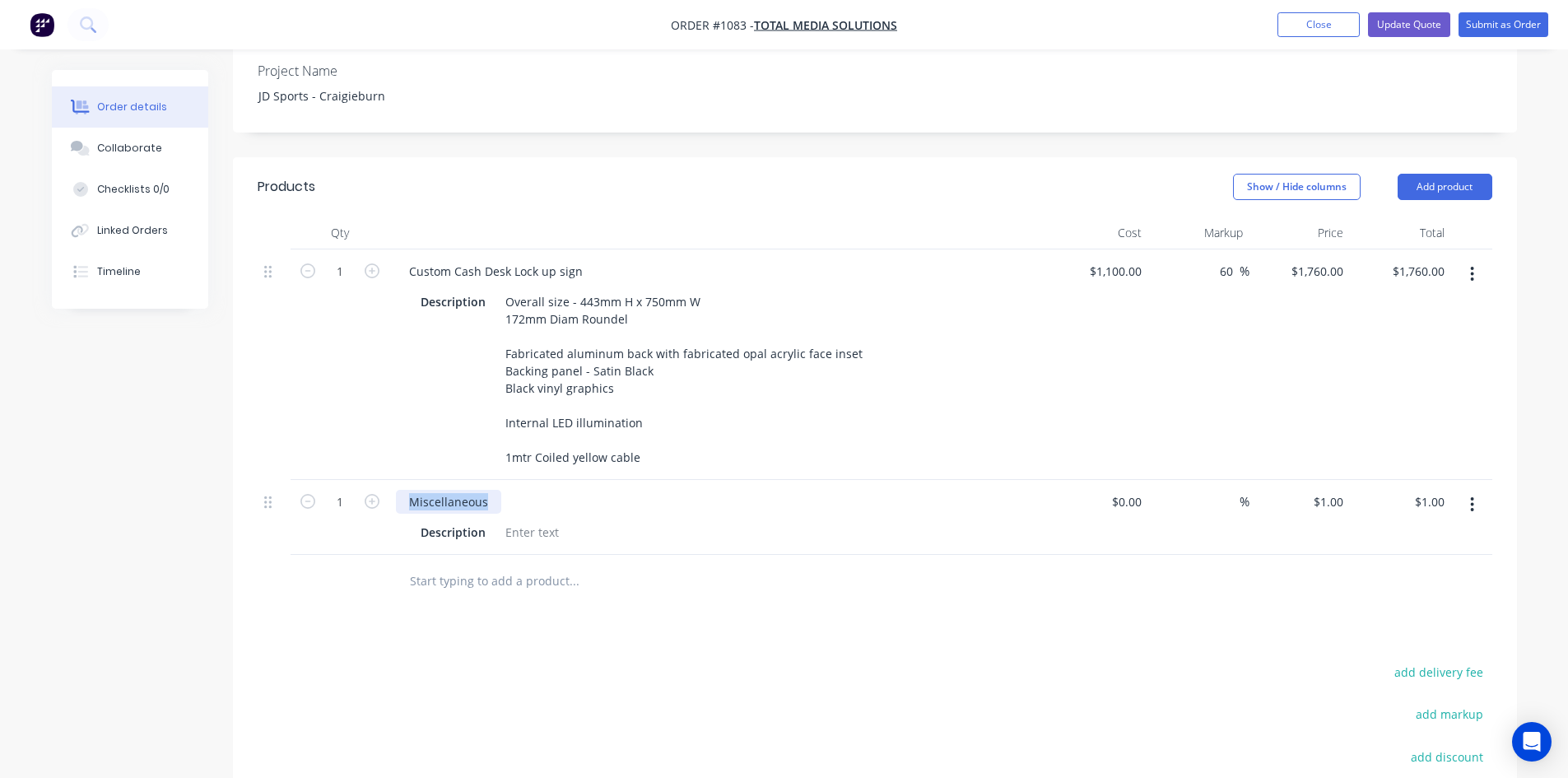
click at [396, 490] on div "Miscellaneous" at bounding box center [449, 502] width 105 height 24
paste div
click at [375, 494] on icon "button" at bounding box center [371, 501] width 14 height 14
type input "2"
type input "$2.00"
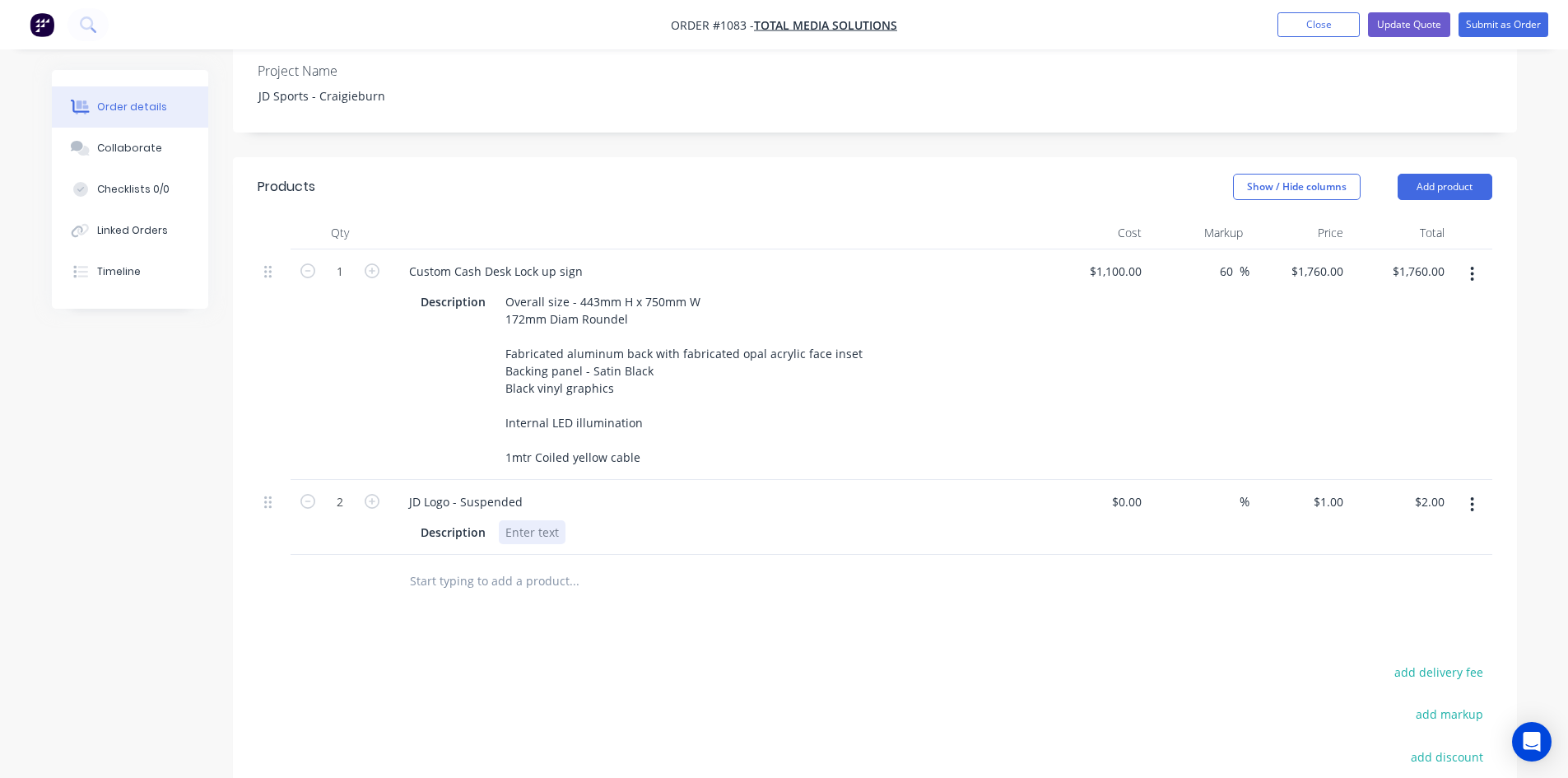
click at [505, 520] on div at bounding box center [532, 532] width 66 height 24
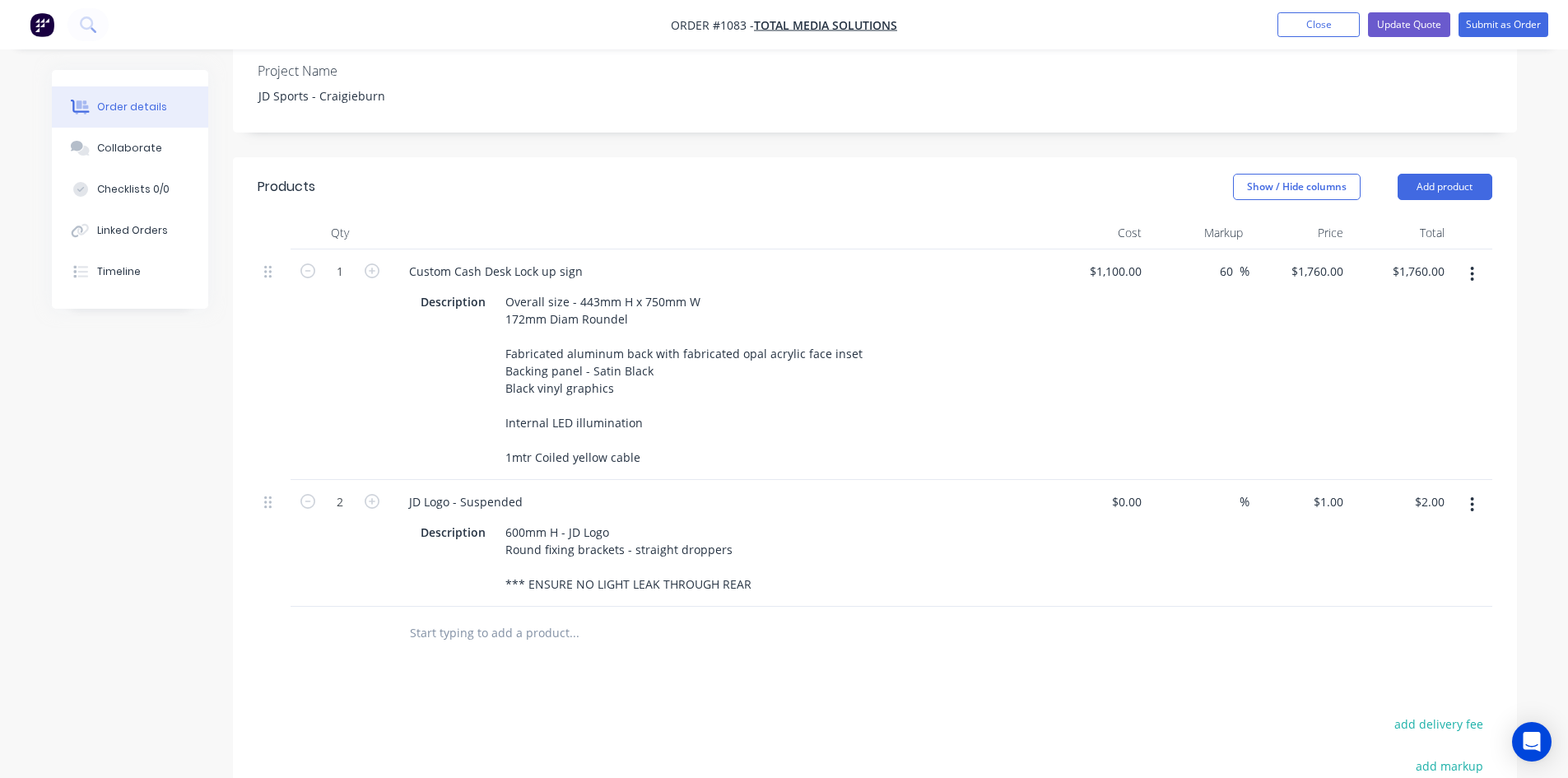
click at [931, 659] on div "Products Show / Hide columns Add product Qty Cost Markup Price Total 1 Custom C…" at bounding box center [875, 606] width 1284 height 899
click at [1331, 490] on input "1" at bounding box center [1331, 502] width 38 height 24
type input "$1,428.00"
type input "$2,856.00"
click at [1145, 622] on div "Products Show / Hide columns Add product Qty Cost Markup Price Total 1 Custom C…" at bounding box center [875, 606] width 1284 height 899
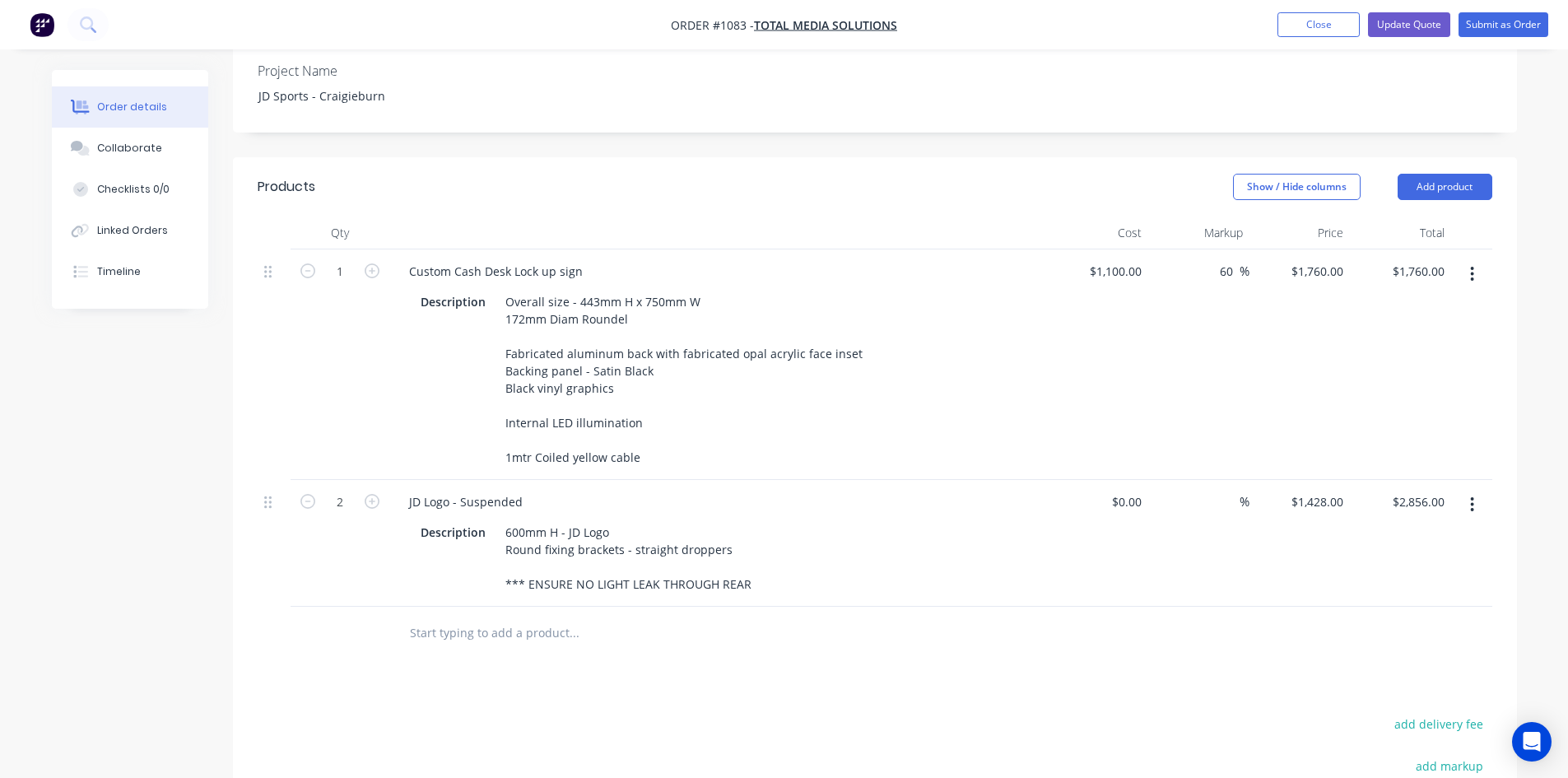
click at [1474, 497] on icon "button" at bounding box center [1473, 504] width 3 height 14
drag, startPoint x: 1399, startPoint y: 535, endPoint x: 1379, endPoint y: 531, distance: 20.4
click at [1398, 569] on div "Duplicate" at bounding box center [1414, 581] width 127 height 24
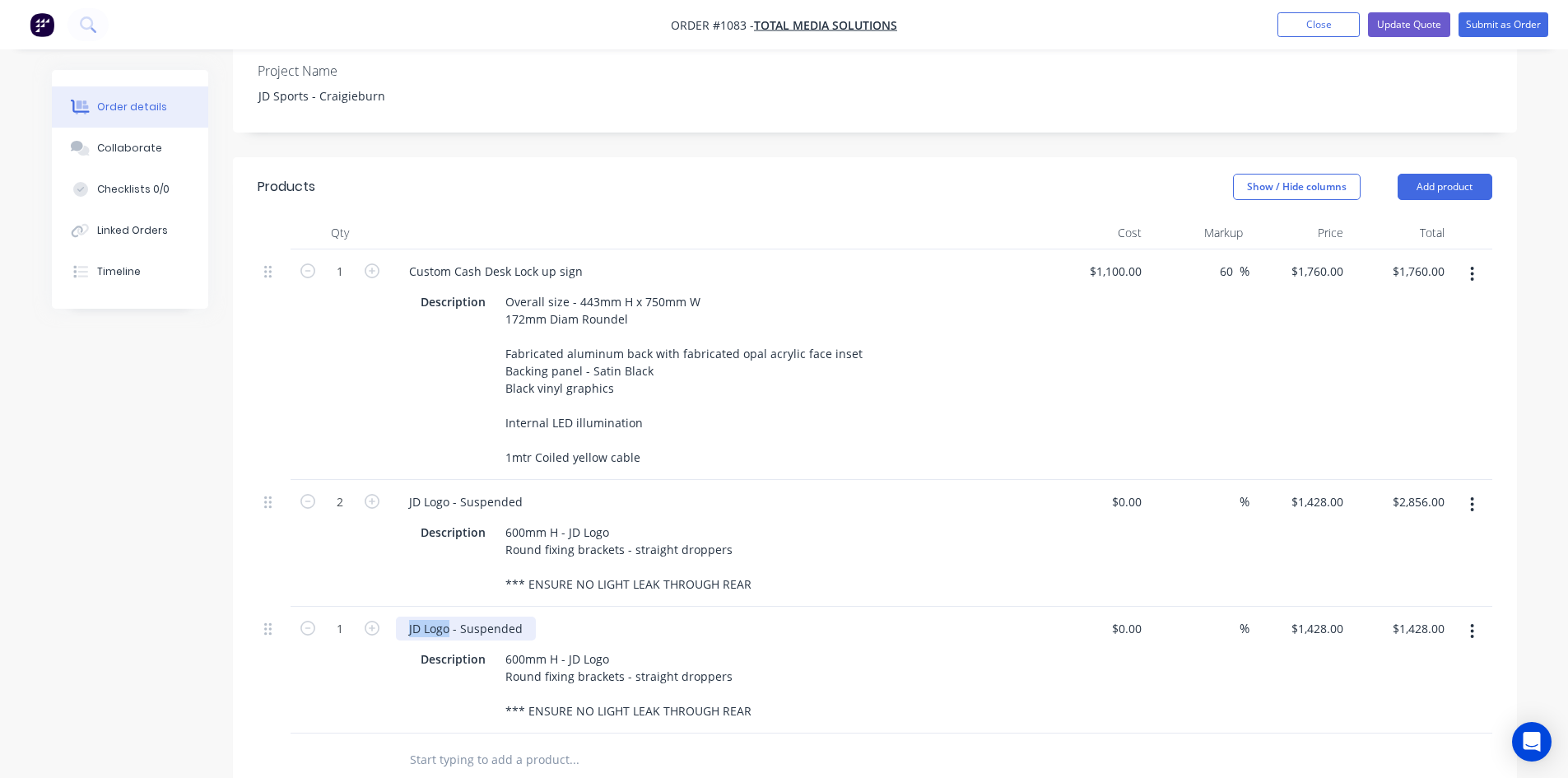
drag, startPoint x: 408, startPoint y: 583, endPoint x: 448, endPoint y: 582, distance: 40.0
click at [448, 617] on div "JD Logo - Suspended" at bounding box center [466, 629] width 140 height 24
drag, startPoint x: 513, startPoint y: 614, endPoint x: 495, endPoint y: 614, distance: 18.0
click at [495, 647] on div "Description 600mm H - JD Logo Round fixing brackets - straight droppers *** ENS…" at bounding box center [715, 684] width 603 height 76
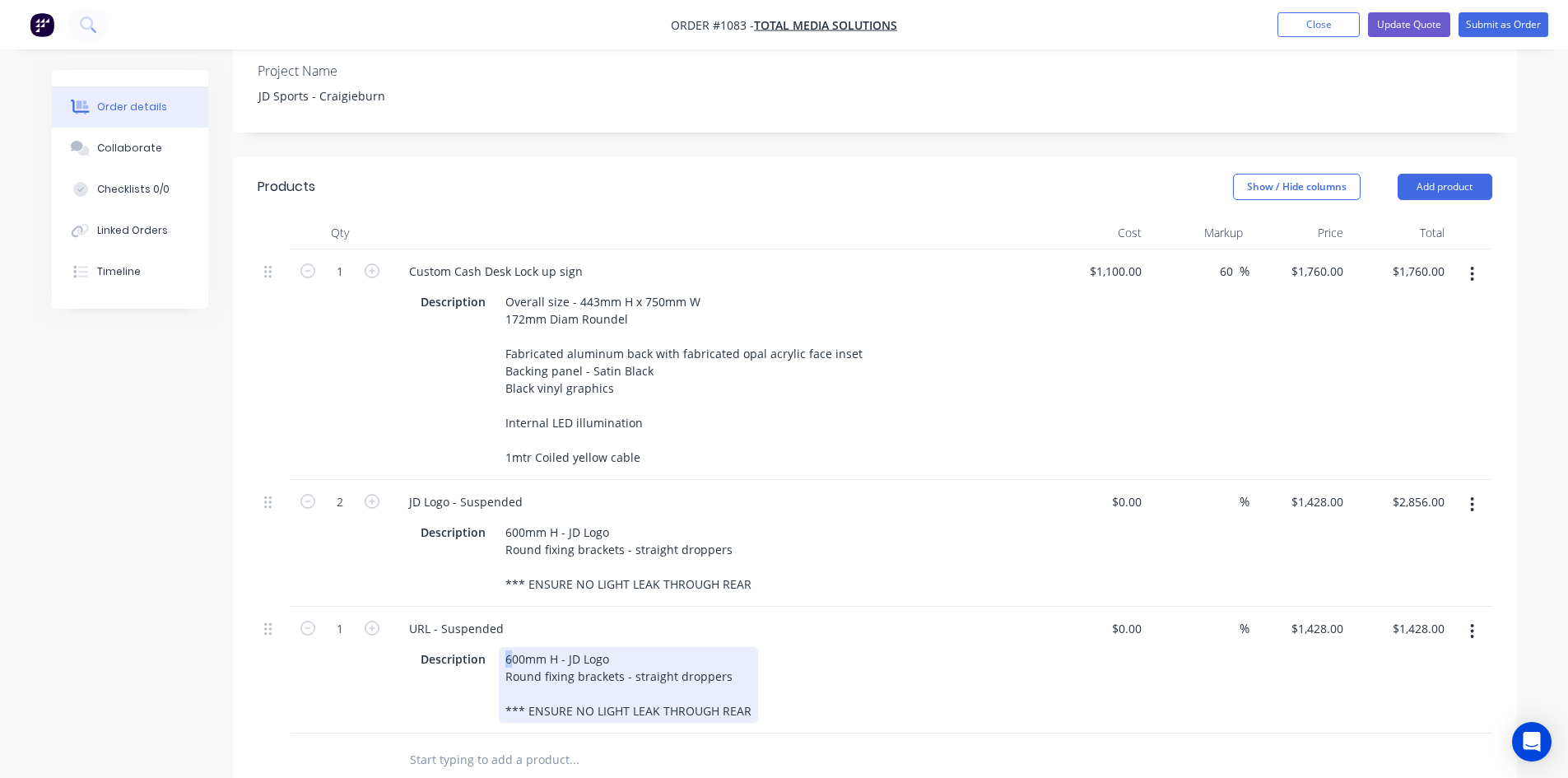
click at [511, 647] on div "600mm H - JD Logo Round fixing brackets - straight droppers *** ENSURE NO LIGHT…" at bounding box center [628, 684] width 259 height 76
drag, startPoint x: 567, startPoint y: 616, endPoint x: 662, endPoint y: 616, distance: 95.0
click at [662, 647] on div "190mm H - JD Logo Round fixing brackets - straight droppers *** ENSURE NO LIGHT…" at bounding box center [628, 684] width 259 height 76
click at [734, 647] on div "190mm H - JD [DOMAIN_NAME] Round fixing brackets - straight droppers *** ENSURE…" at bounding box center [628, 684] width 259 height 76
click at [769, 647] on div "190mm H - JD [DOMAIN_NAME] Round fixing brackets - straight droppers (225mmH) *…" at bounding box center [648, 684] width 300 height 76
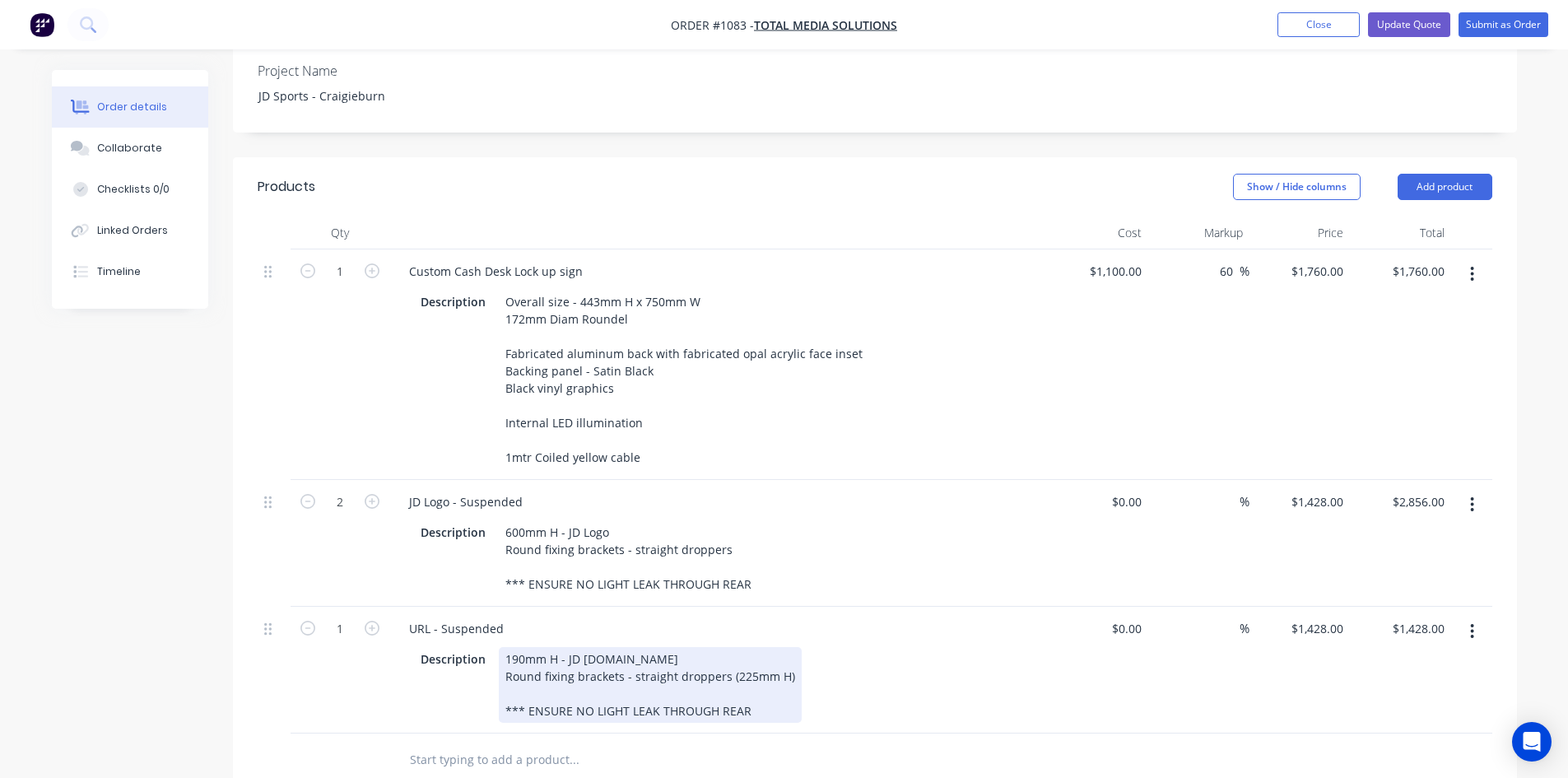
click at [889, 652] on div "Description 190mm H - JD [DOMAIN_NAME] Round fixing brackets - straight dropper…" at bounding box center [715, 684] width 603 height 76
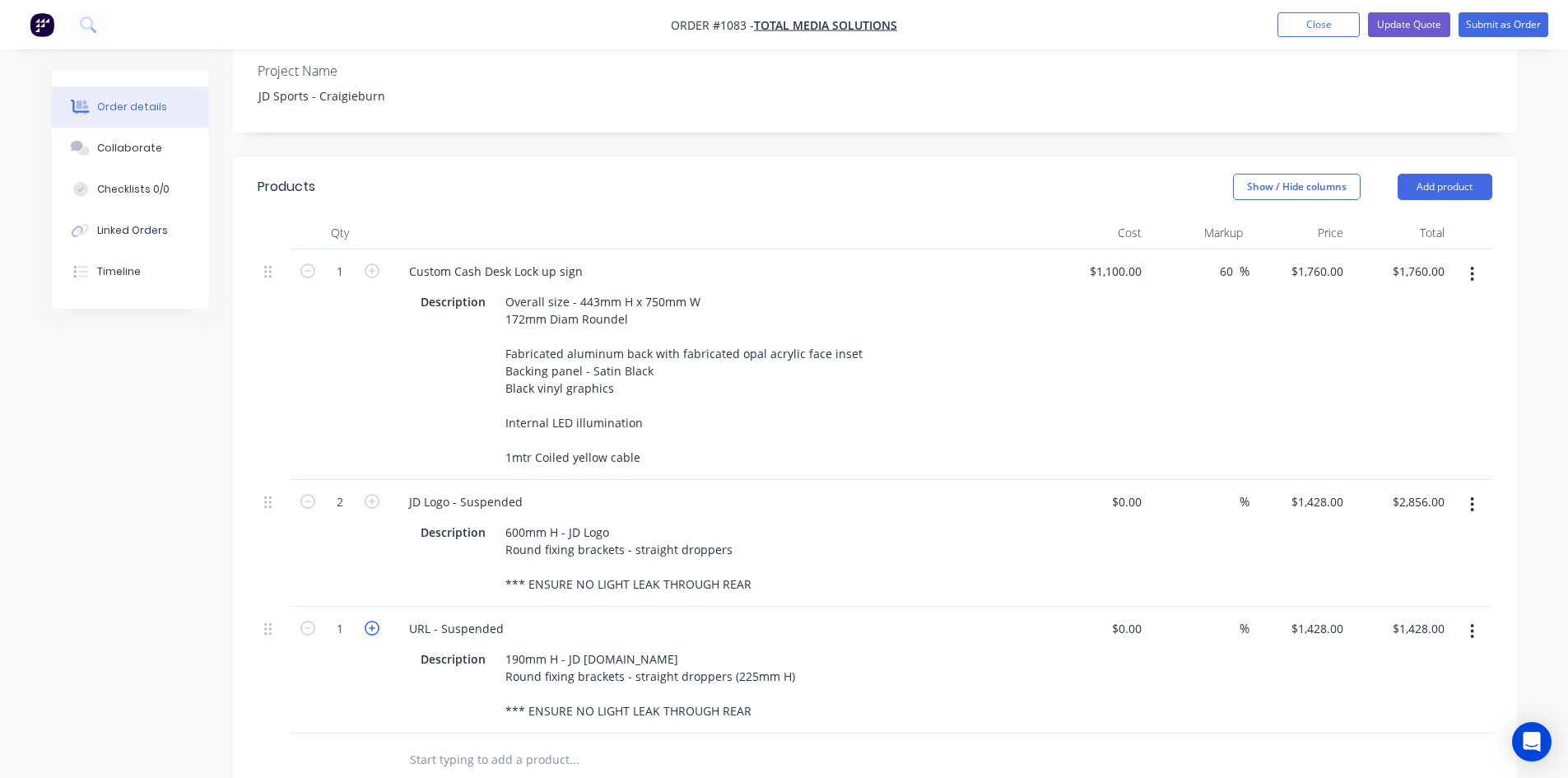
click at [375, 621] on icon "button" at bounding box center [371, 628] width 14 height 14
type input "2"
type input "$2,856.00"
click at [1323, 617] on input "1428" at bounding box center [1320, 629] width 60 height 24
type input "$2,214.00"
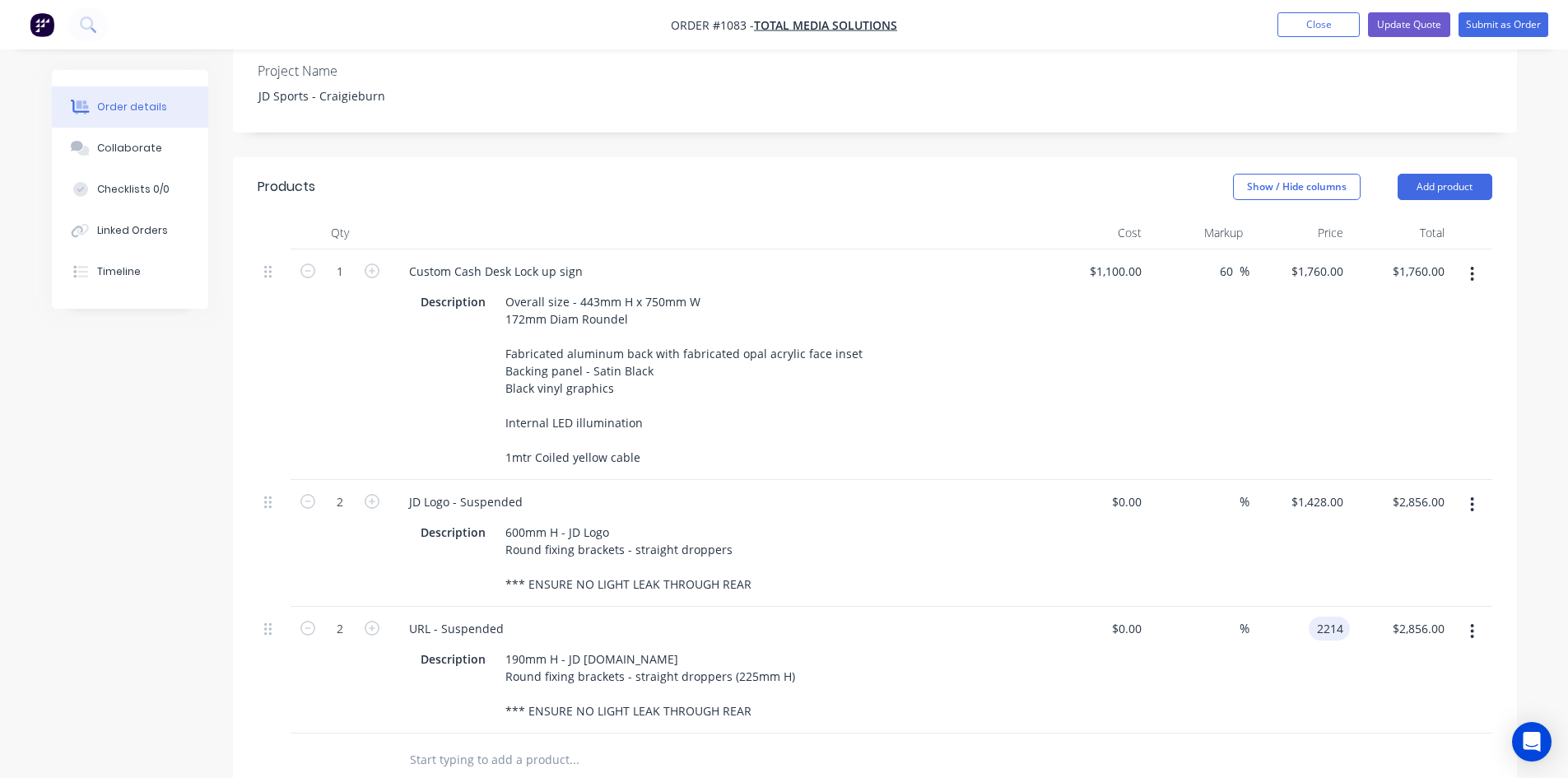
type input "$4,428.00"
click at [911, 744] on div at bounding box center [686, 760] width 580 height 33
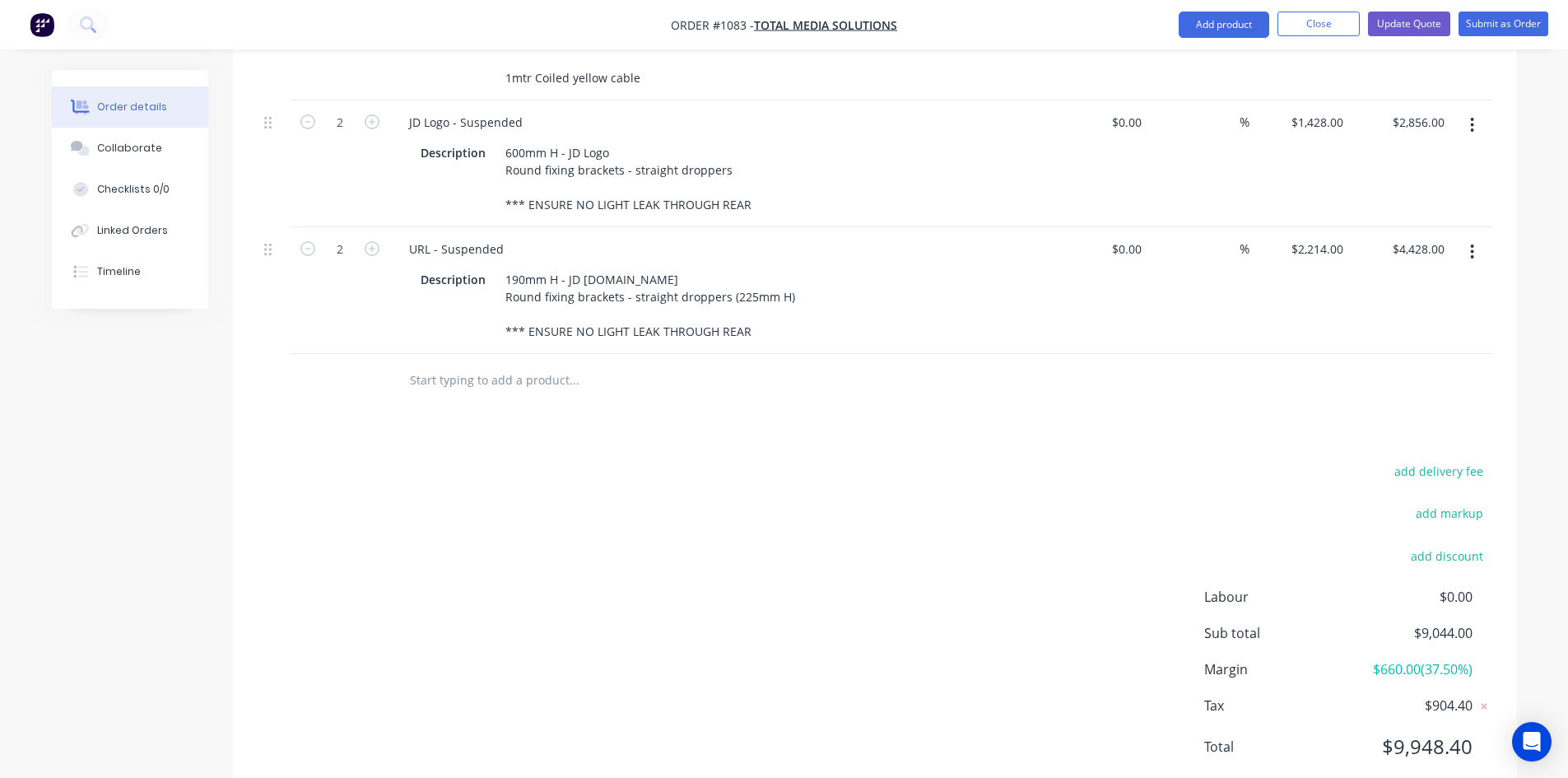
scroll to position [877, 0]
click at [1475, 234] on button "button" at bounding box center [1473, 248] width 39 height 30
click at [1390, 313] on div "Duplicate" at bounding box center [1414, 325] width 127 height 24
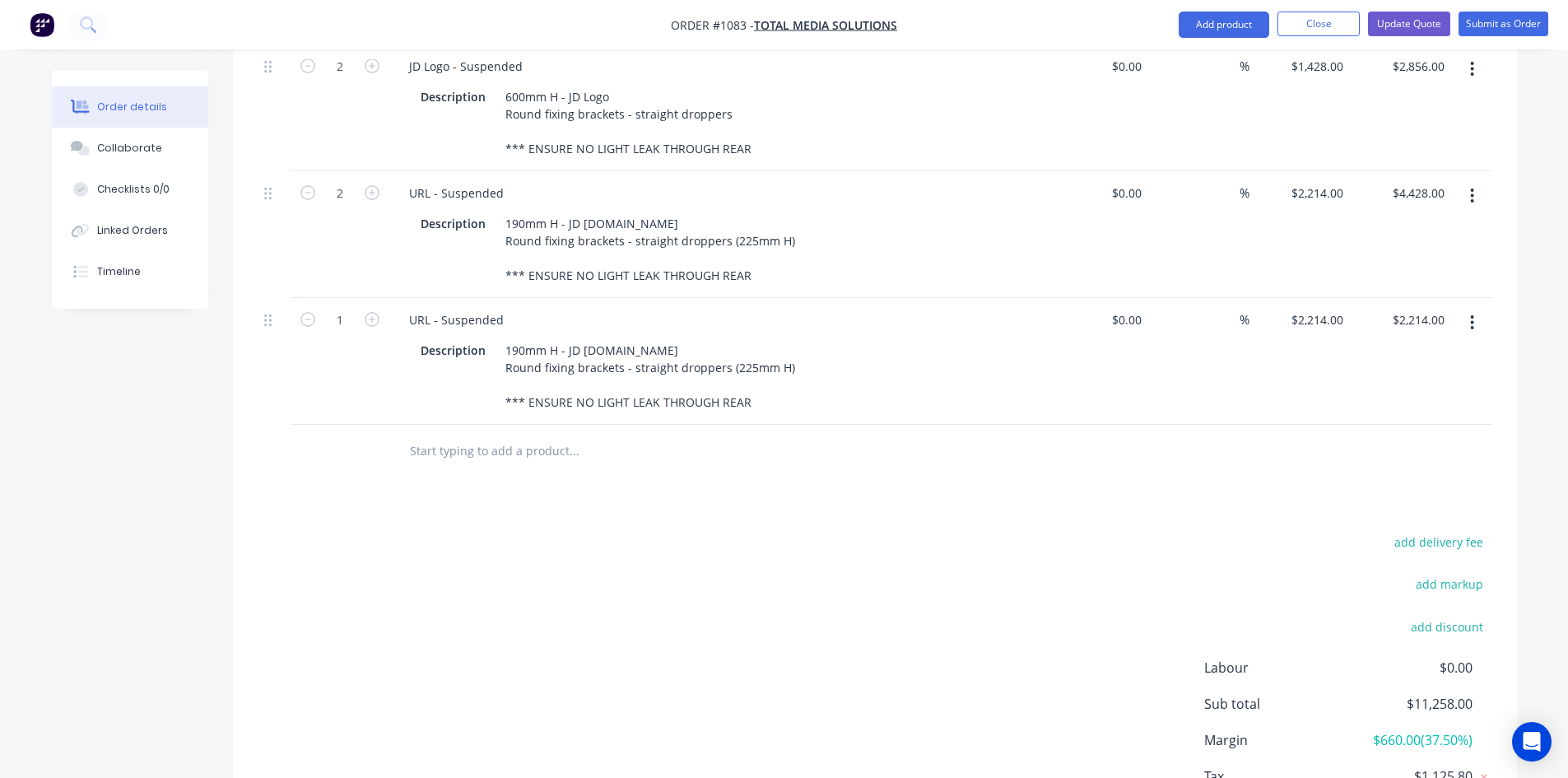
scroll to position [960, 0]
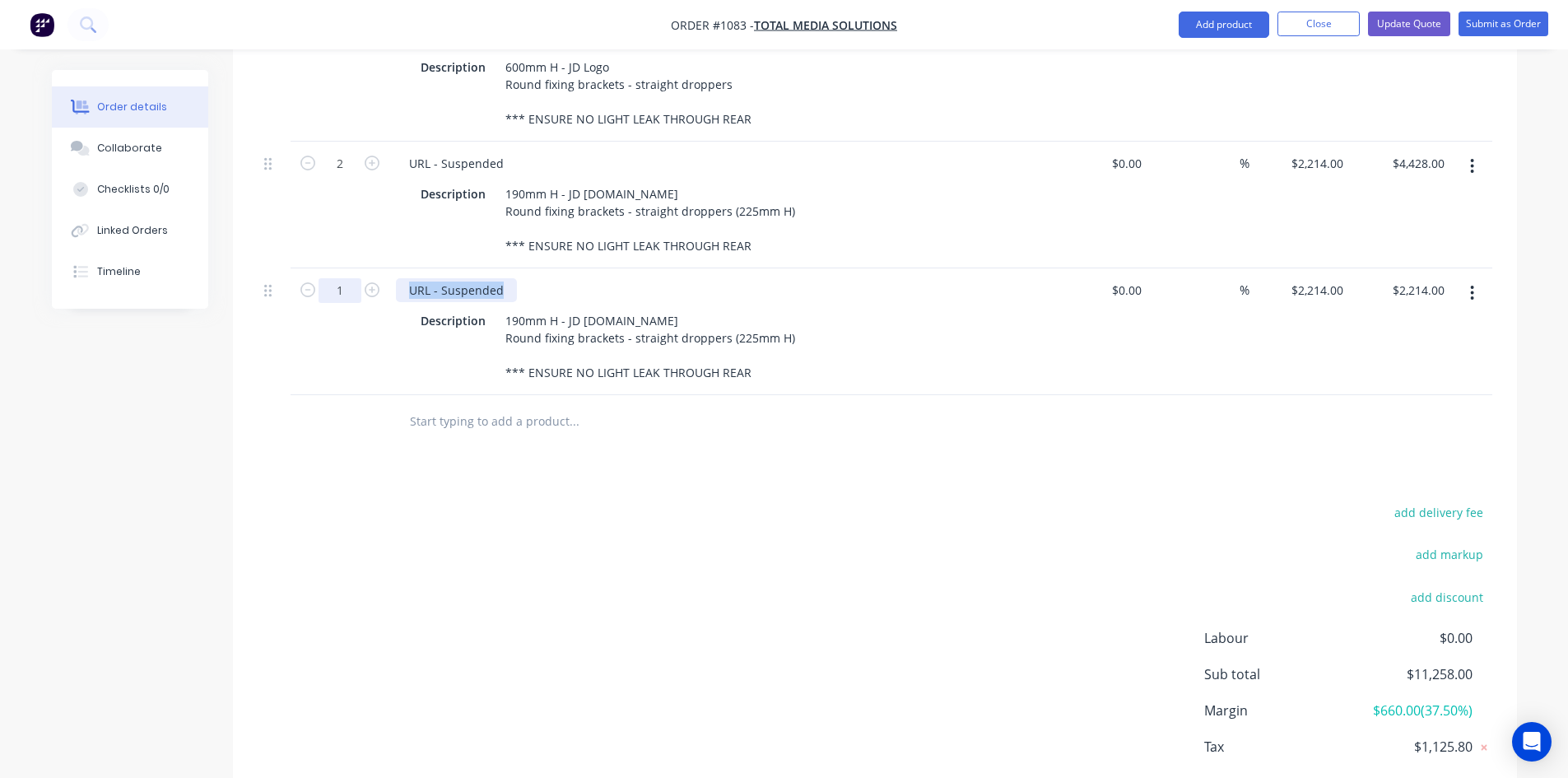
drag, startPoint x: 509, startPoint y: 245, endPoint x: 353, endPoint y: 245, distance: 156.0
click at [353, 269] on div "1 URL - Suspended Description 190mm H - JD [DOMAIN_NAME] Round fixing brackets …" at bounding box center [875, 332] width 1235 height 127
drag, startPoint x: 505, startPoint y: 276, endPoint x: 718, endPoint y: 342, distance: 223.0
click at [718, 342] on div "JD Roundel Description 190mm H - JD [DOMAIN_NAME] Round fixing brackets - strai…" at bounding box center [718, 332] width 659 height 127
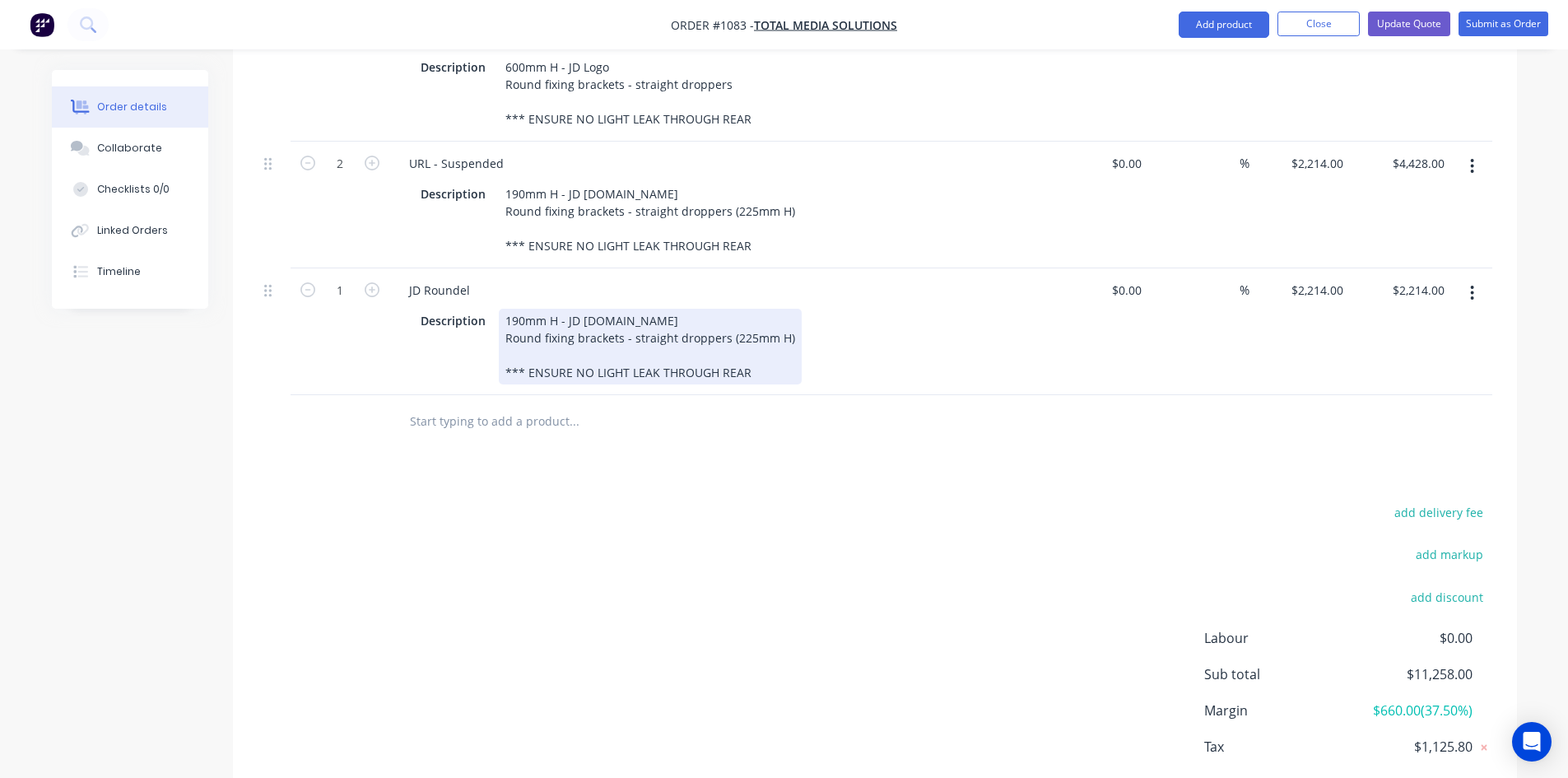
click at [707, 346] on div "JD Roundel Description 190mm H - JD [DOMAIN_NAME] Round fixing brackets - strai…" at bounding box center [718, 332] width 659 height 127
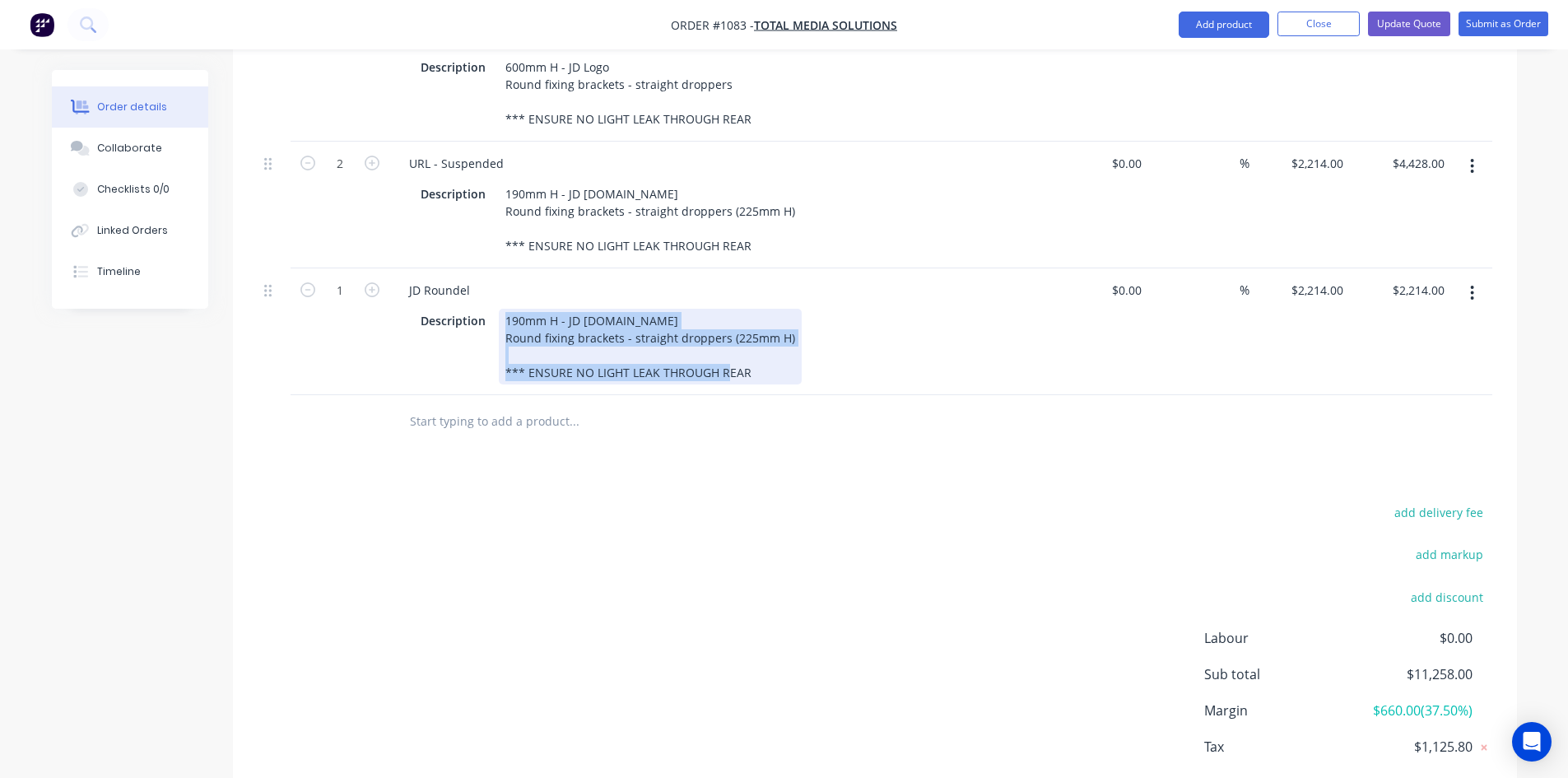
drag, startPoint x: 503, startPoint y: 274, endPoint x: 788, endPoint y: 339, distance: 292.3
click at [788, 339] on div "JD Roundel Description 190mm H - JD [DOMAIN_NAME] Round fixing brackets - strai…" at bounding box center [718, 332] width 659 height 127
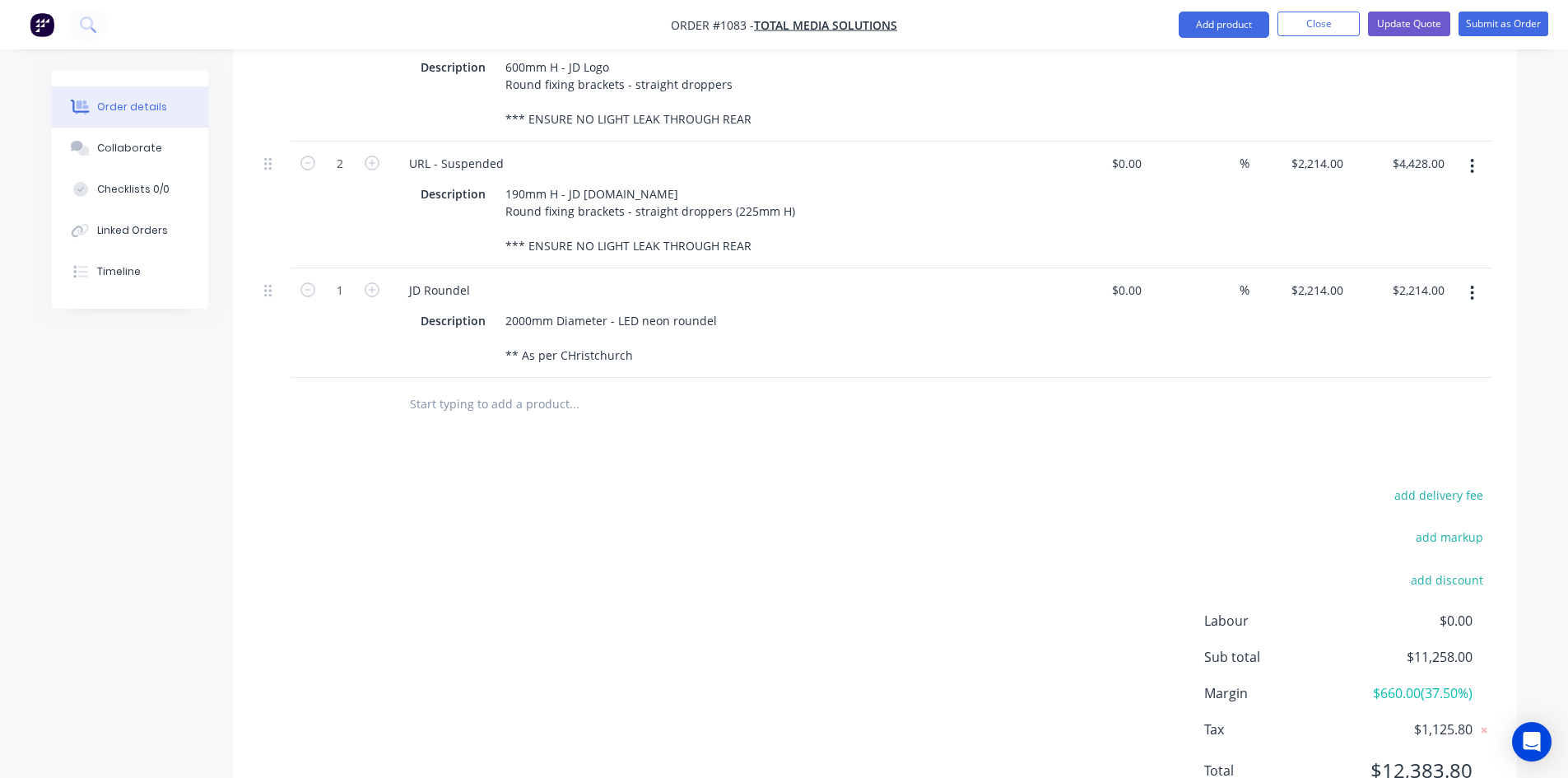
drag, startPoint x: 774, startPoint y: 439, endPoint x: 620, endPoint y: 355, distance: 175.4
click at [774, 485] on div "add delivery fee add markup add discount Labour $0.00 Sub total $11,258.00 Marg…" at bounding box center [875, 644] width 1235 height 318
click at [1319, 278] on input "2214" at bounding box center [1333, 290] width 35 height 24
type input "$3,900.00"
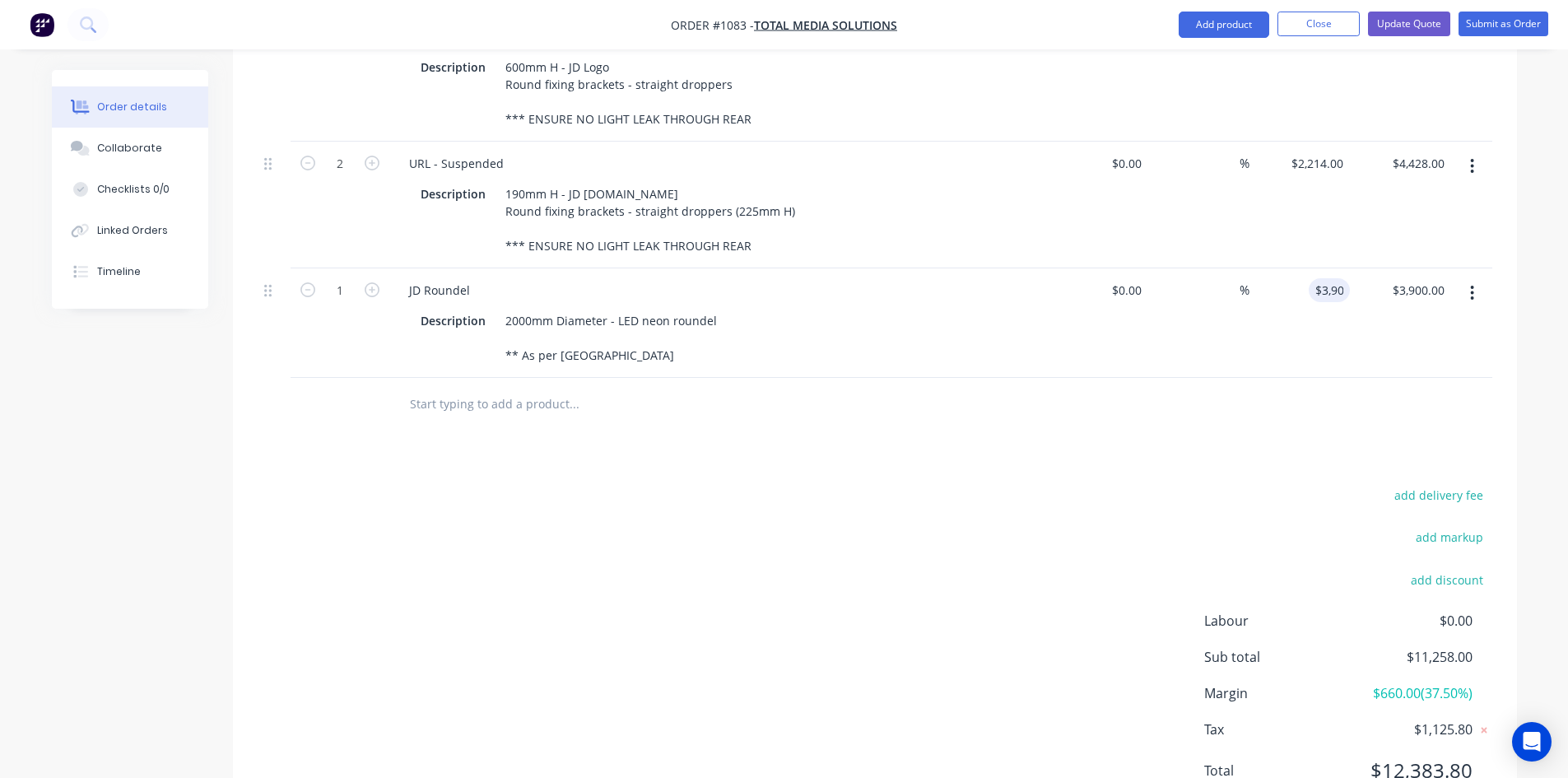
click at [911, 532] on div "add delivery fee add markup add discount Labour $0.00 Sub total $11,258.00 Marg…" at bounding box center [875, 644] width 1235 height 318
click at [1471, 286] on icon "button" at bounding box center [1473, 292] width 3 height 14
click at [1376, 357] on div "Duplicate" at bounding box center [1414, 369] width 127 height 24
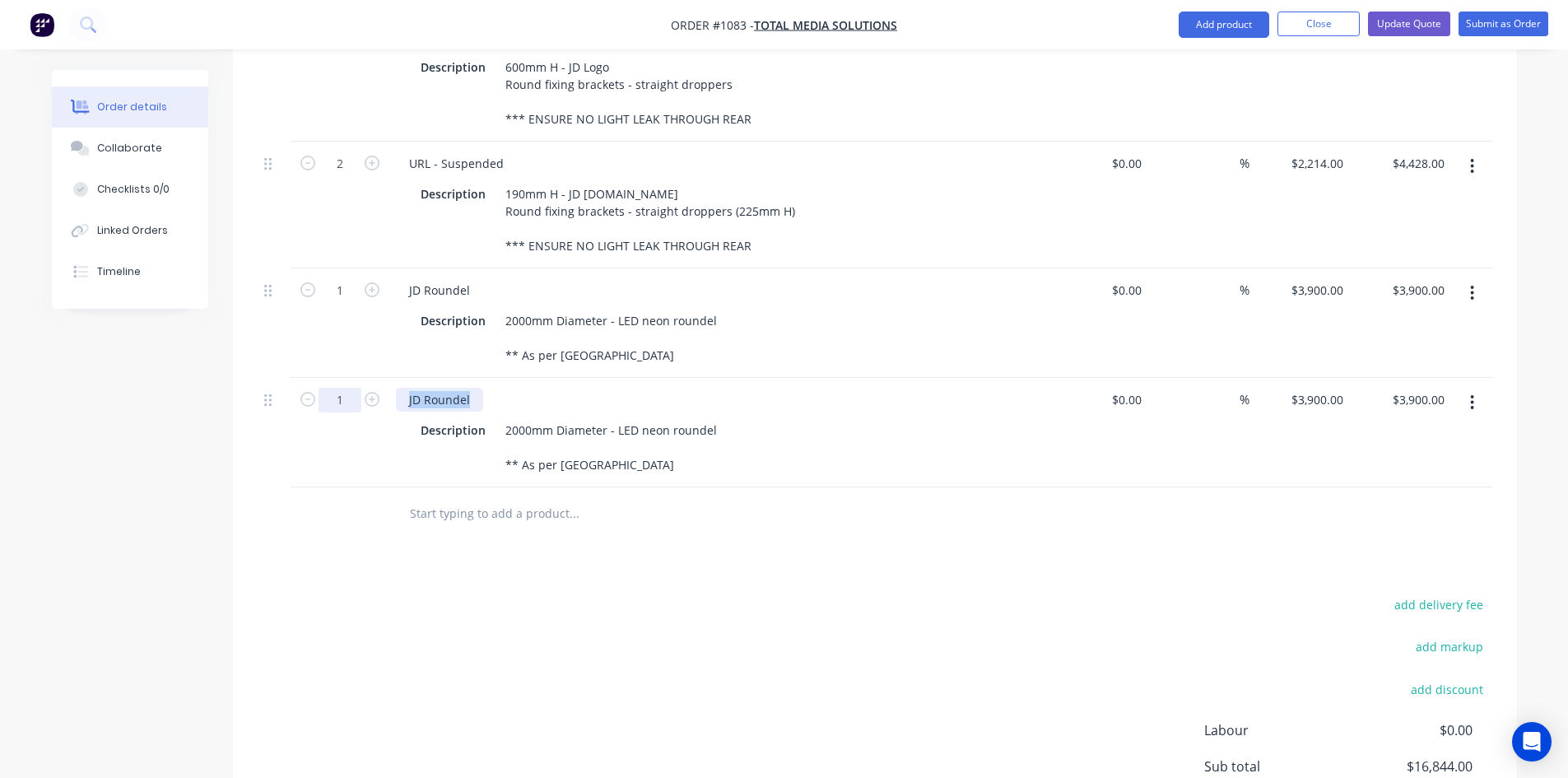
drag, startPoint x: 475, startPoint y: 356, endPoint x: 356, endPoint y: 354, distance: 119.0
click at [356, 378] on div "1 JD Roundel Description 2000mm Diameter - LED neon roundel ** As per Christchu…" at bounding box center [875, 433] width 1235 height 110
drag, startPoint x: 562, startPoint y: 412, endPoint x: 762, endPoint y: 437, distance: 201.6
click at [762, 439] on div "LED Transformer Description 2000mm Diameter - LED neon roundel ** As per [GEOGR…" at bounding box center [718, 433] width 659 height 110
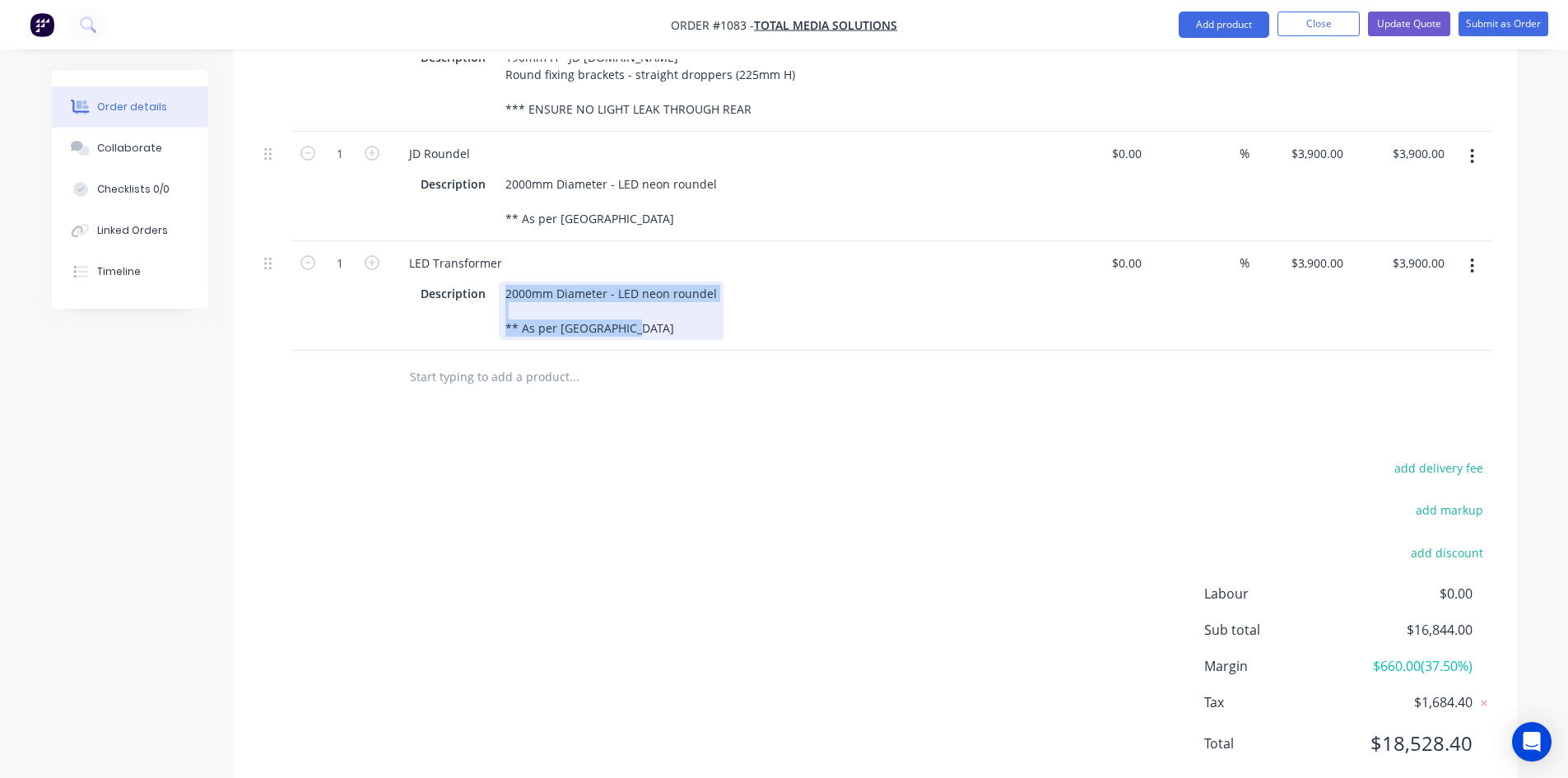
click at [555, 281] on div "2000mm Diameter - LED neon roundel ** As per [GEOGRAPHIC_DATA]" at bounding box center [611, 310] width 224 height 59
drag, startPoint x: 505, startPoint y: 246, endPoint x: 748, endPoint y: 298, distance: 248.5
click at [748, 298] on div "LED Transformer Description 2000mm Diameter - LED neon roundel ** As per [GEOGR…" at bounding box center [718, 296] width 659 height 110
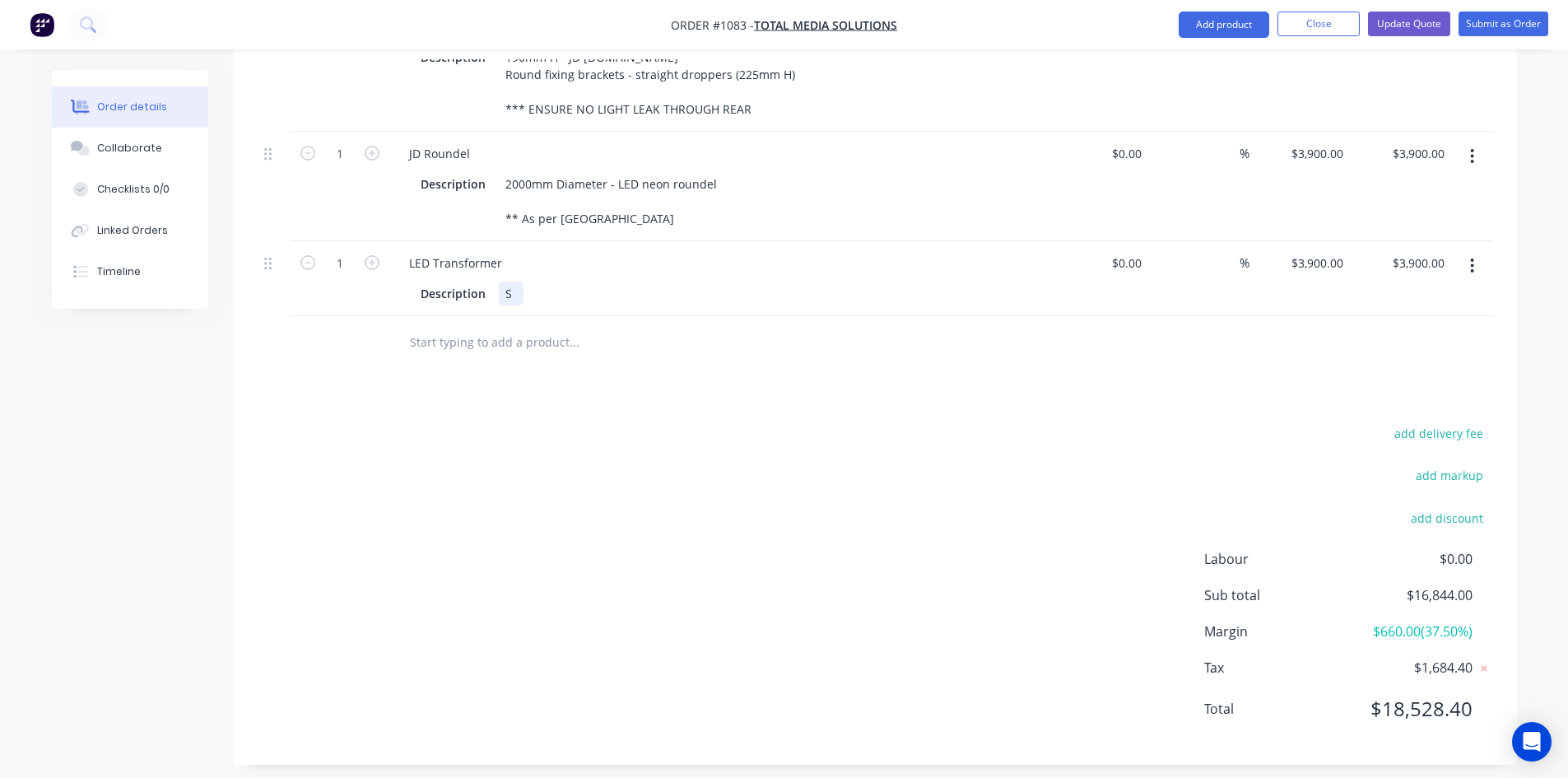
scroll to position [1062, 0]
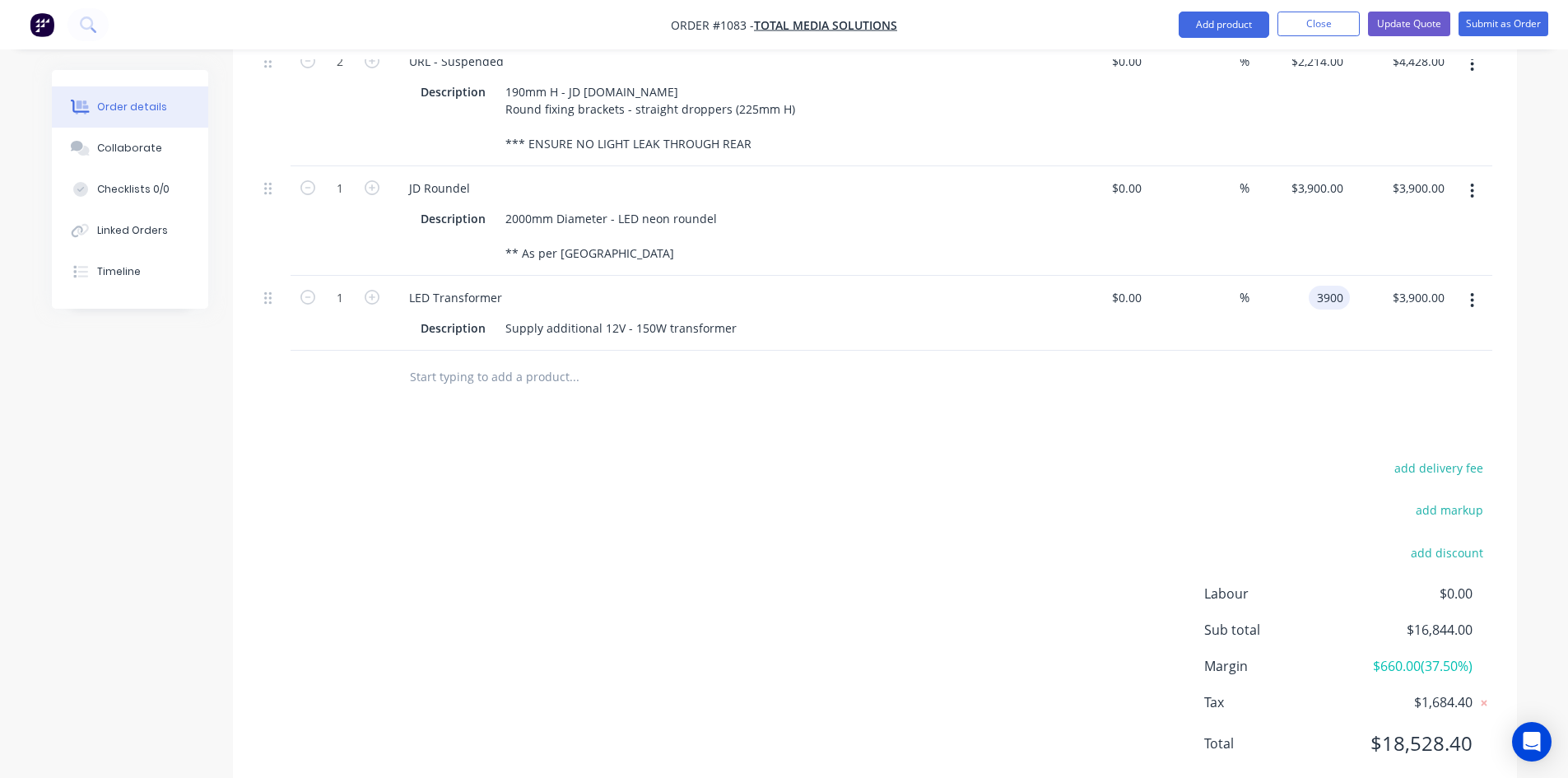
click at [1306, 276] on div "3900 3900" at bounding box center [1300, 314] width 101 height 75
type input "$130.00"
click at [939, 457] on div "add delivery fee add markup add discount Labour $0.00 Sub total $16,844.00 Marg…" at bounding box center [875, 616] width 1235 height 318
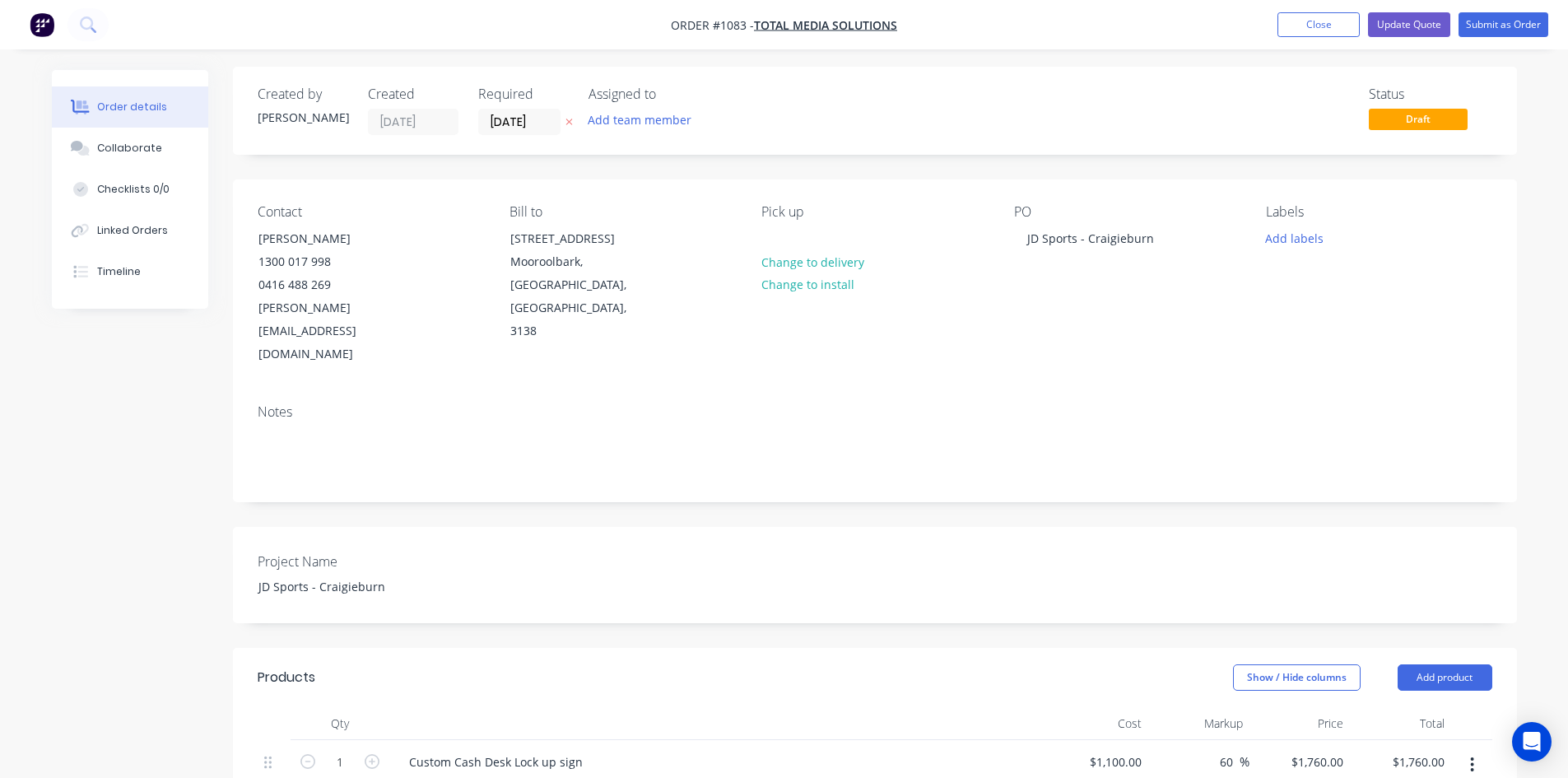
scroll to position [0, 0]
click at [529, 130] on input "[DATE]" at bounding box center [519, 125] width 81 height 25
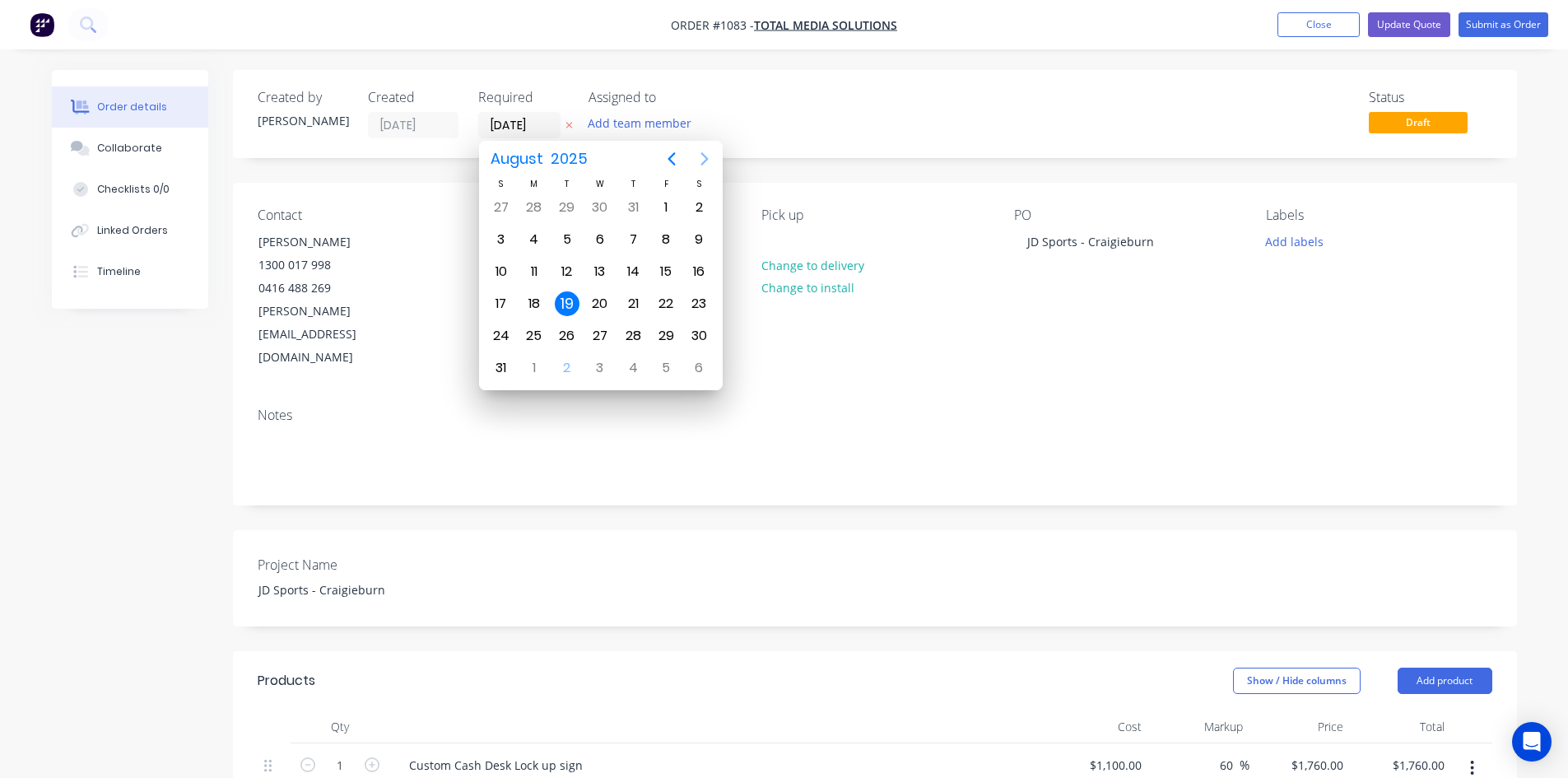
click at [699, 152] on icon "Next page" at bounding box center [705, 158] width 20 height 20
click at [673, 269] on div "19" at bounding box center [665, 271] width 25 height 25
type input "[DATE]"
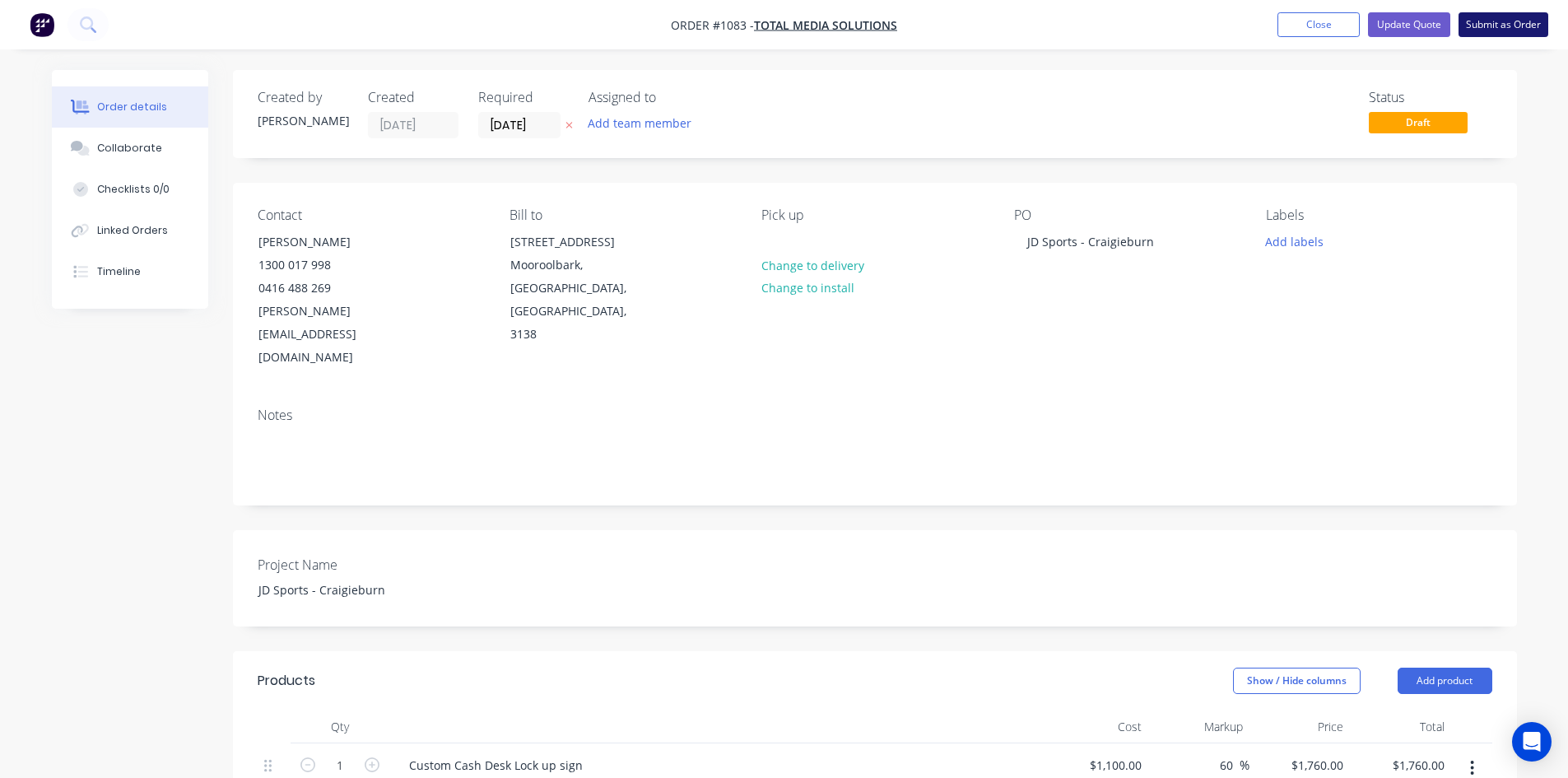
click at [1496, 23] on button "Submit as Order" at bounding box center [1504, 25] width 90 height 25
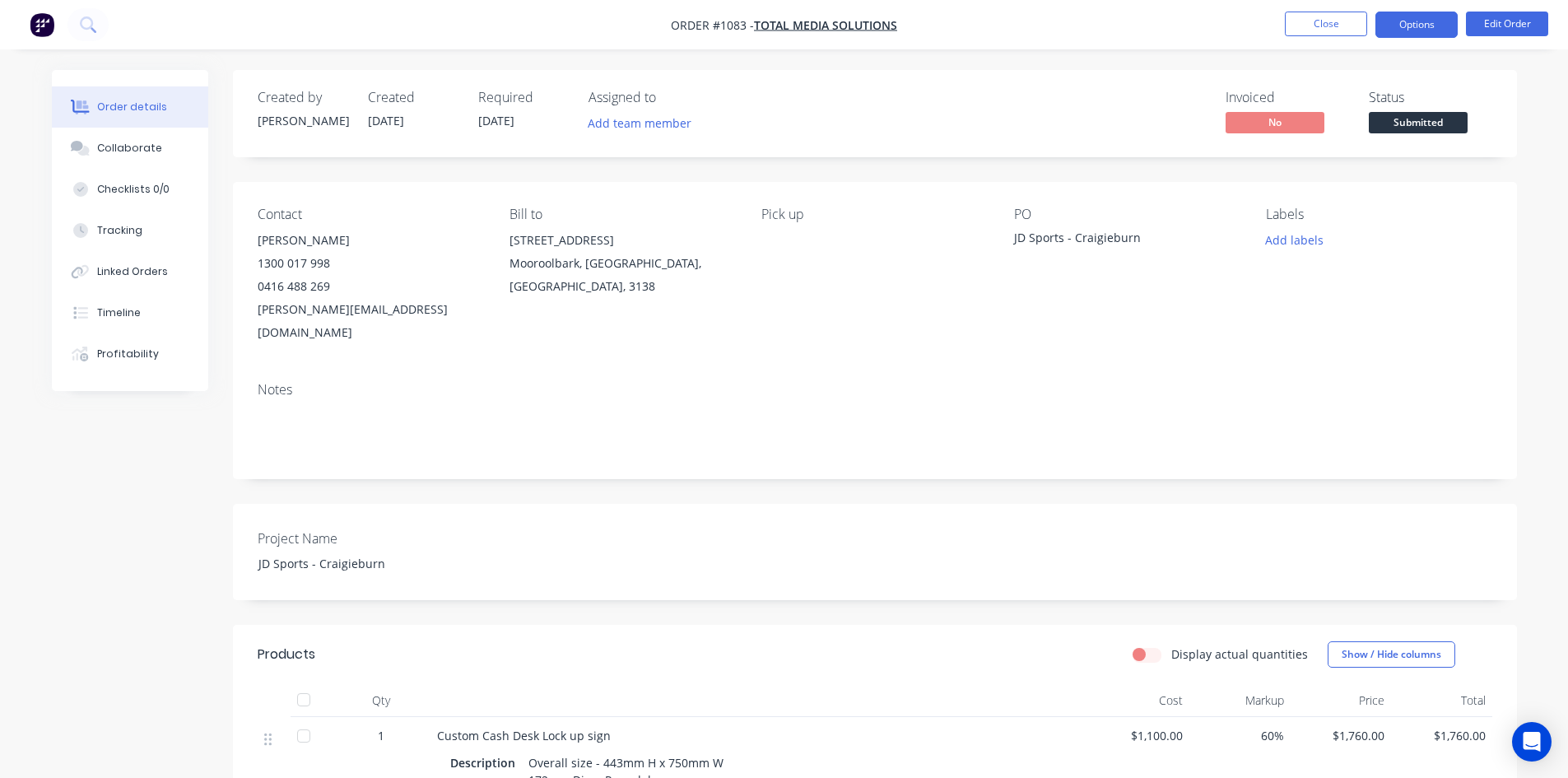
click at [1406, 32] on button "Options" at bounding box center [1417, 25] width 82 height 26
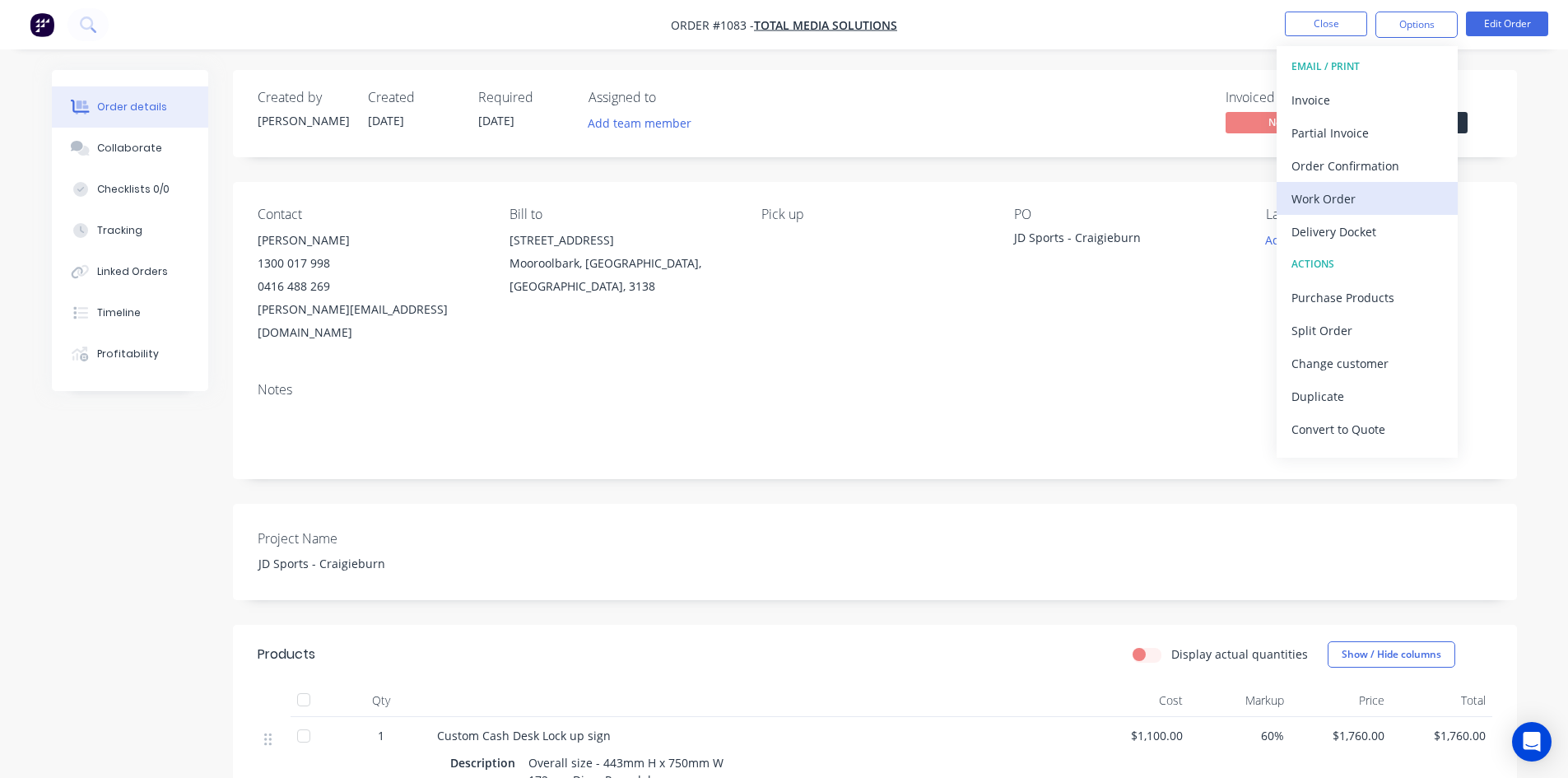
click at [1350, 200] on div "Work Order" at bounding box center [1367, 199] width 151 height 24
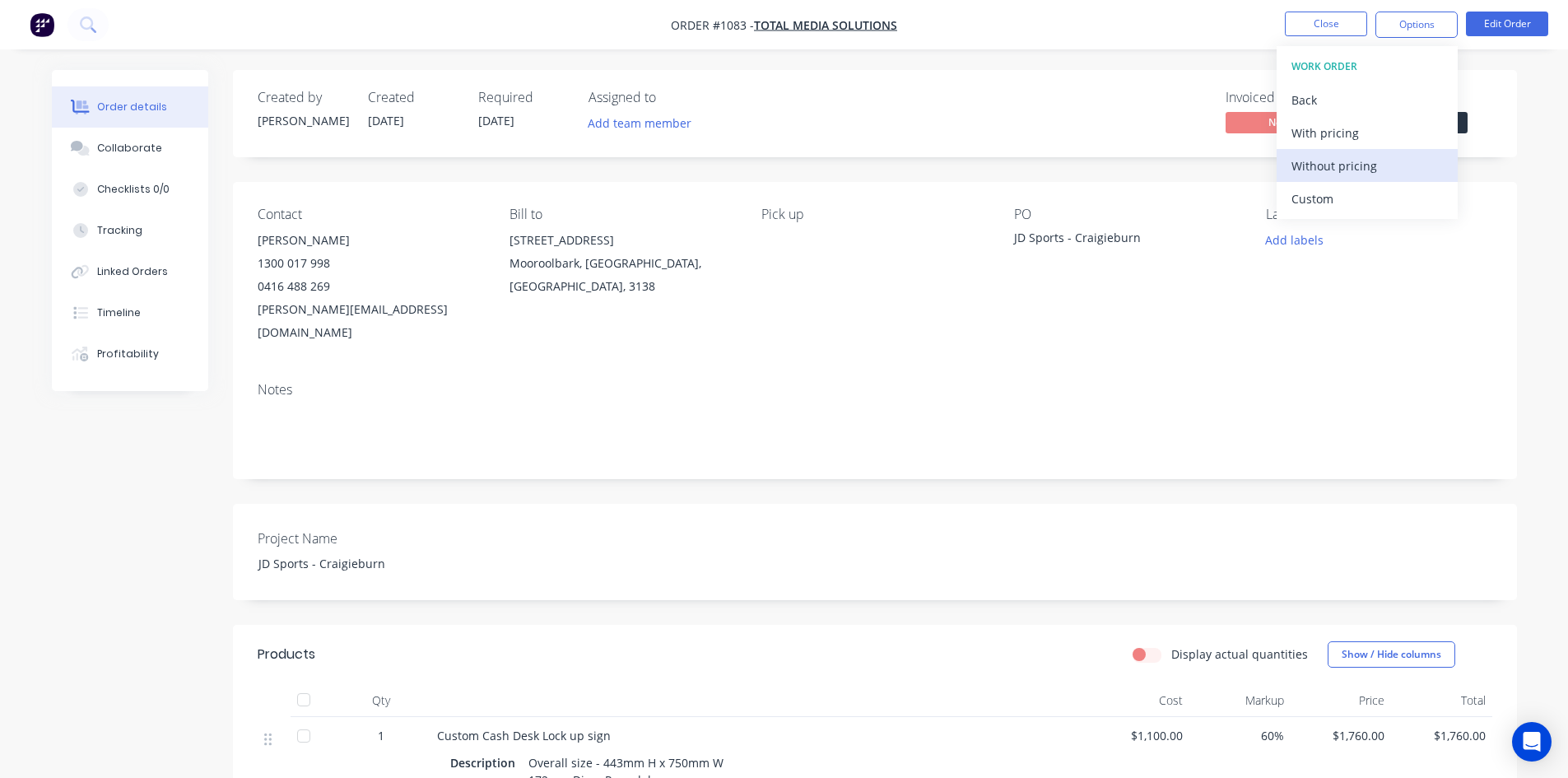
click at [1346, 173] on div "Without pricing" at bounding box center [1367, 166] width 151 height 24
